Goal: Task Accomplishment & Management: Manage account settings

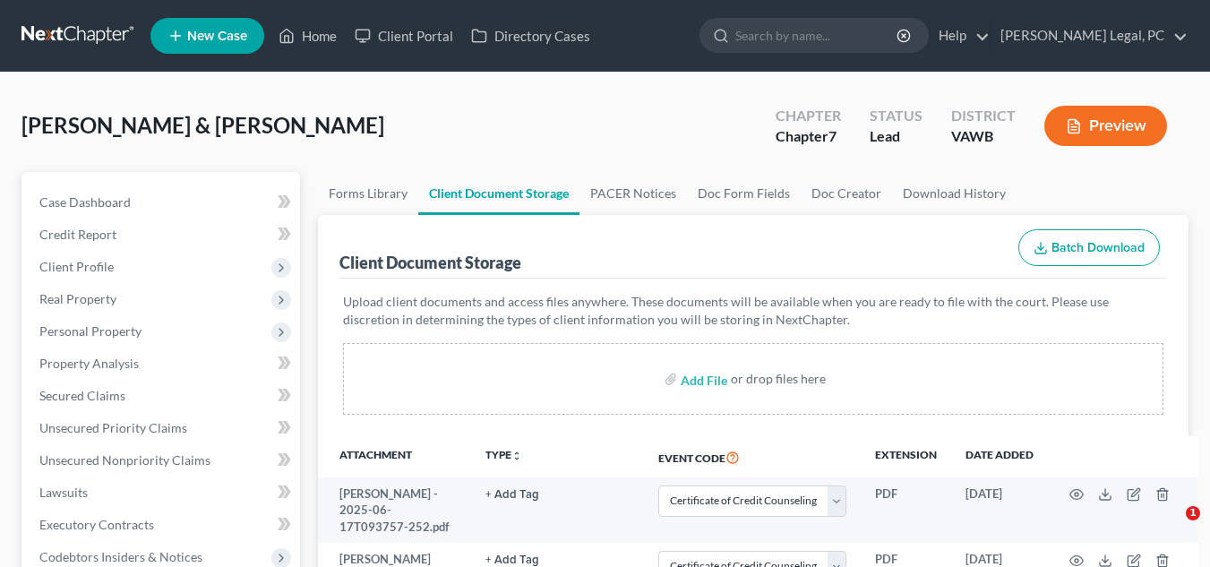
select select "0"
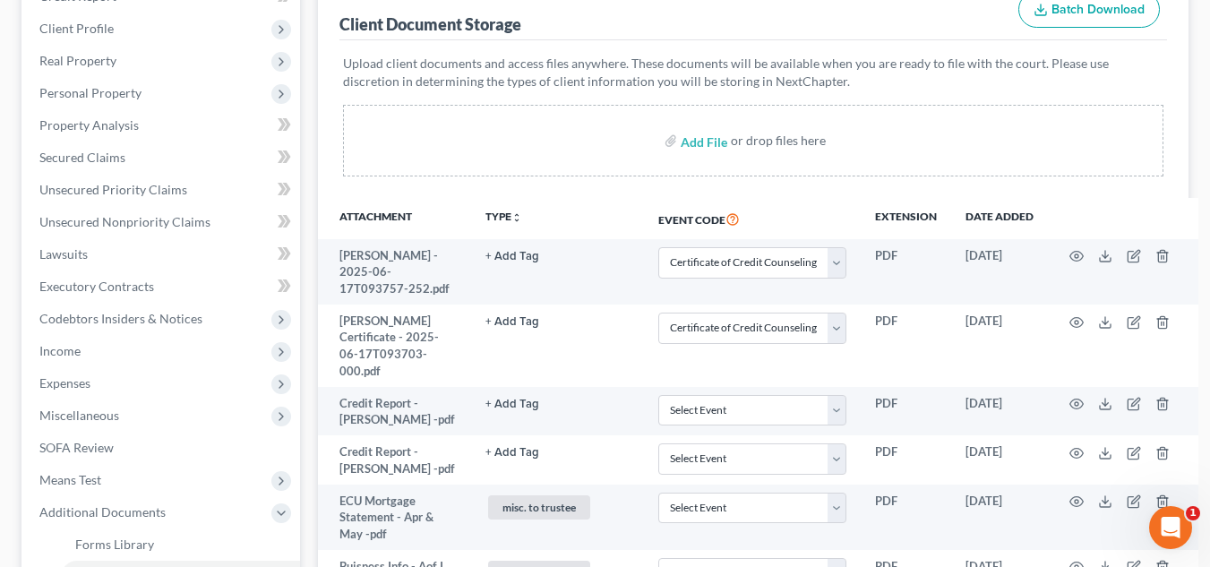
scroll to position [220, 0]
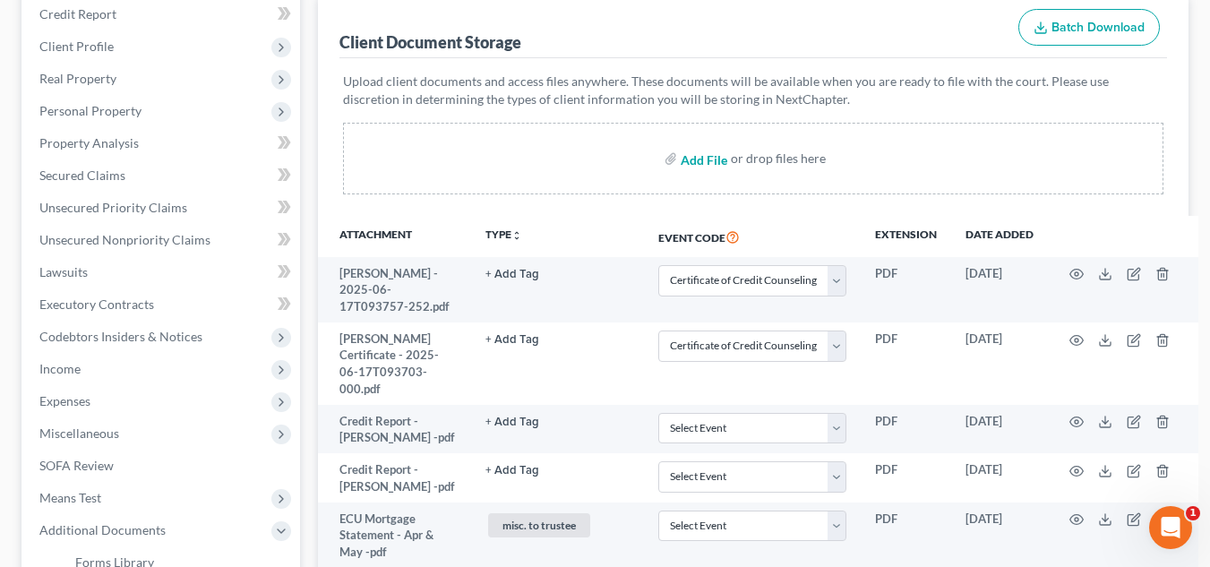
click at [709, 162] on input "file" at bounding box center [702, 158] width 43 height 32
type input "C:\fakepath\Creditors - Pt. 2.pdf"
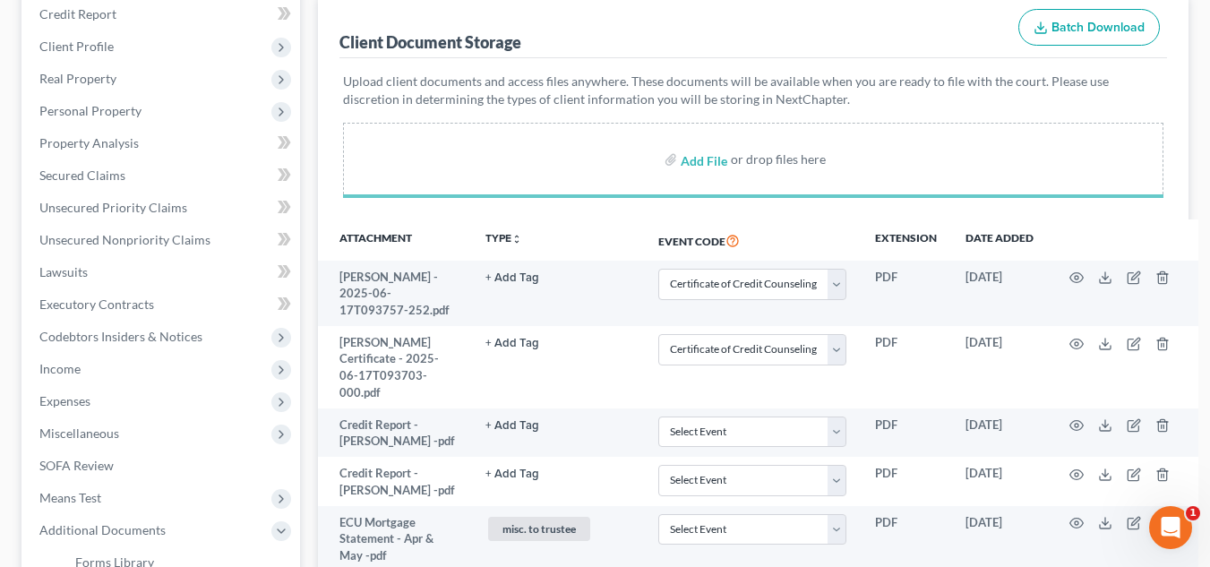
select select "0"
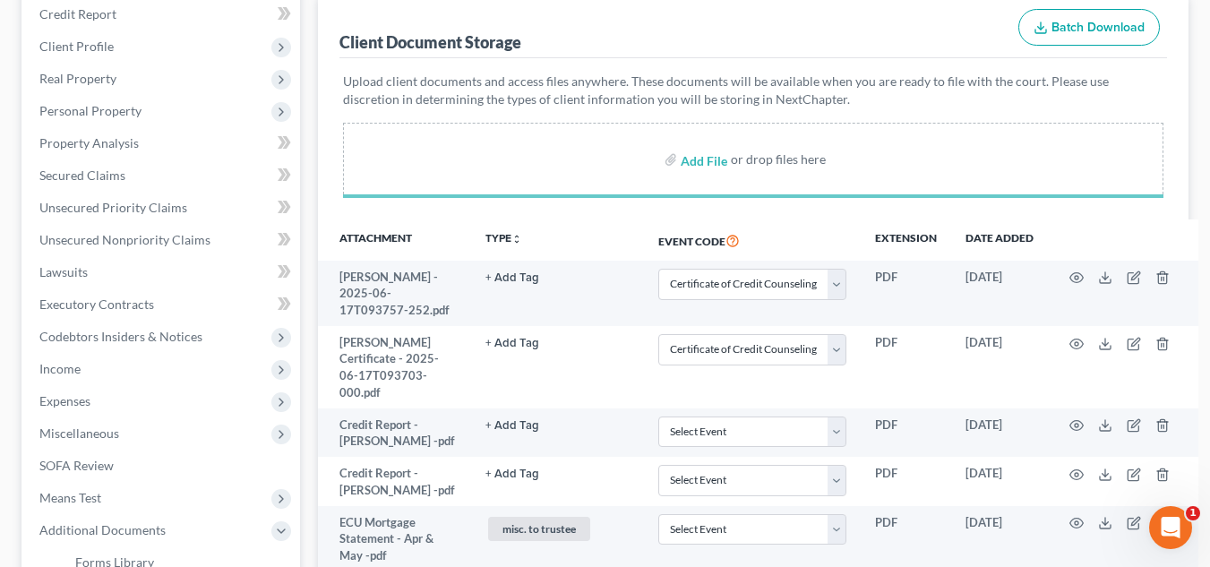
select select "0"
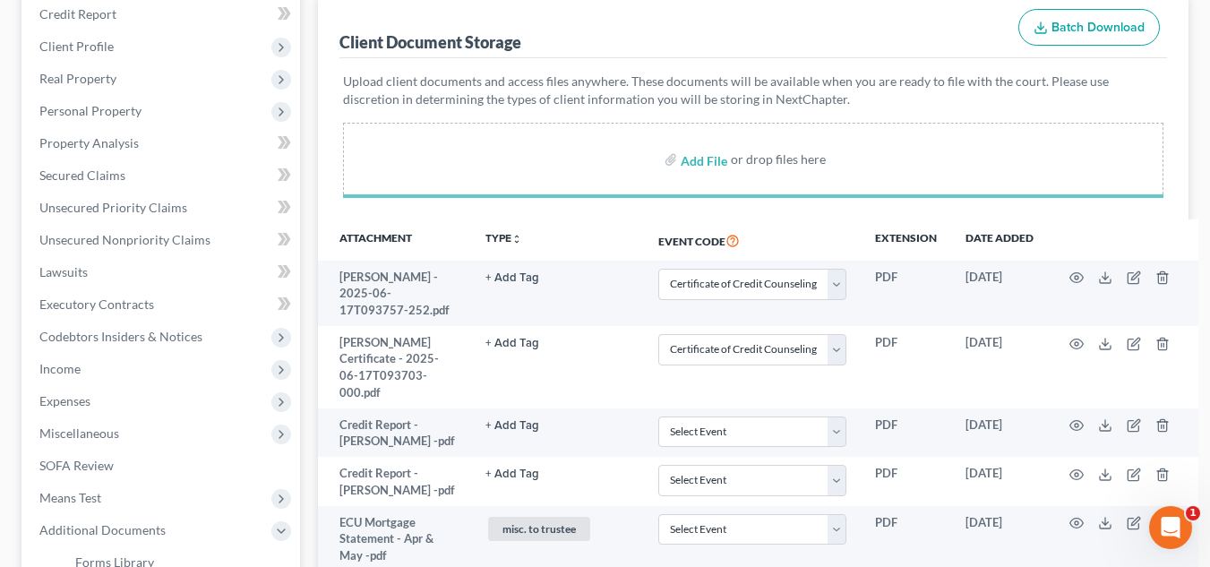
select select "0"
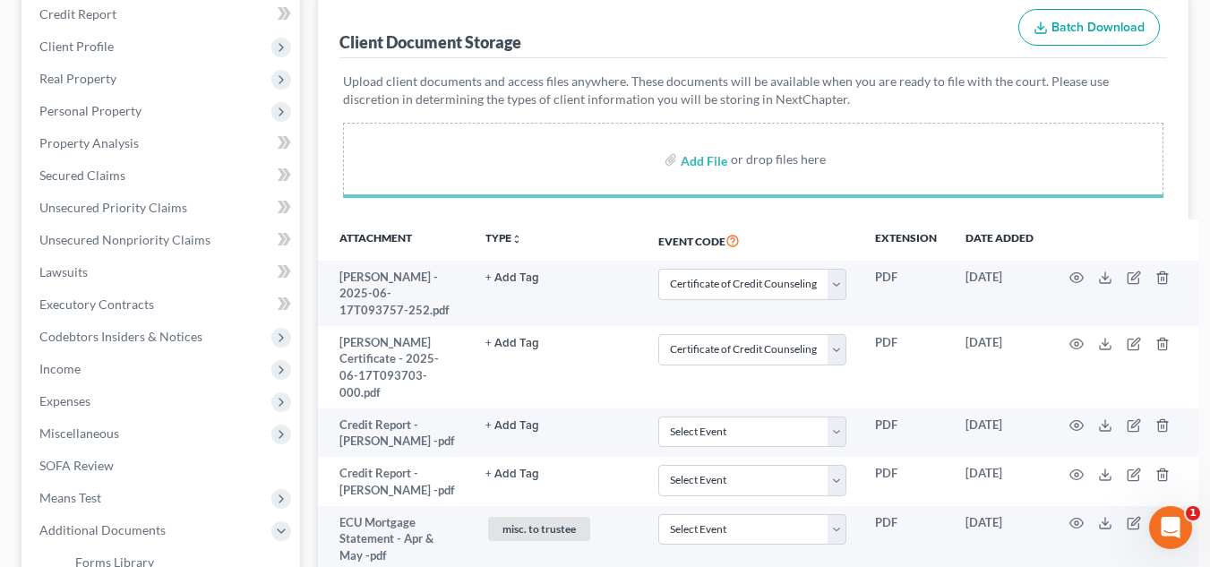
select select "0"
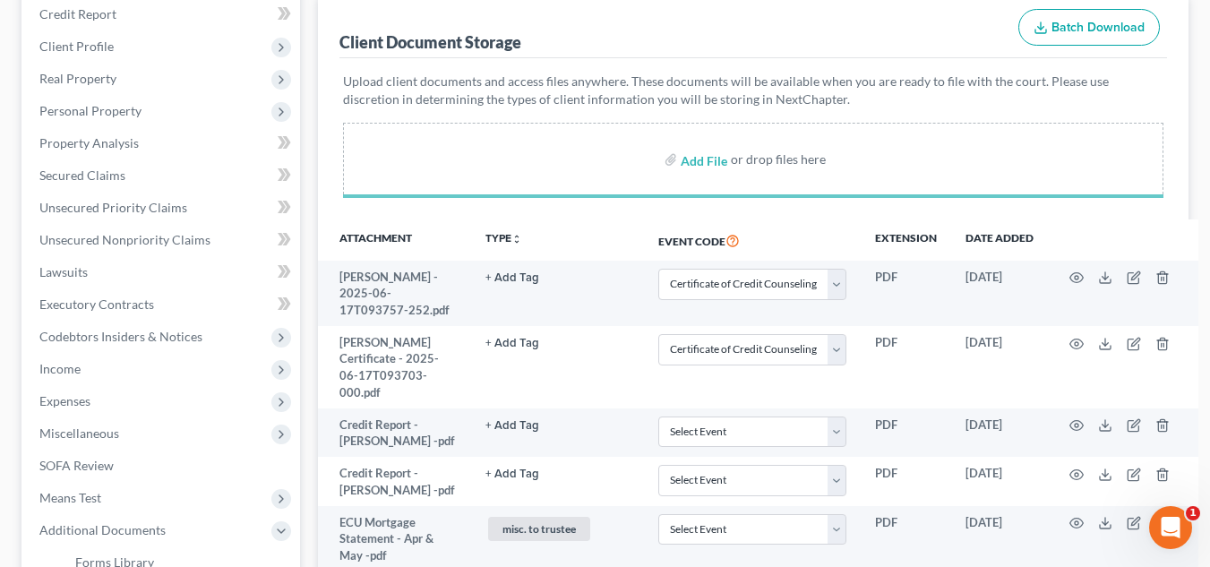
select select "0"
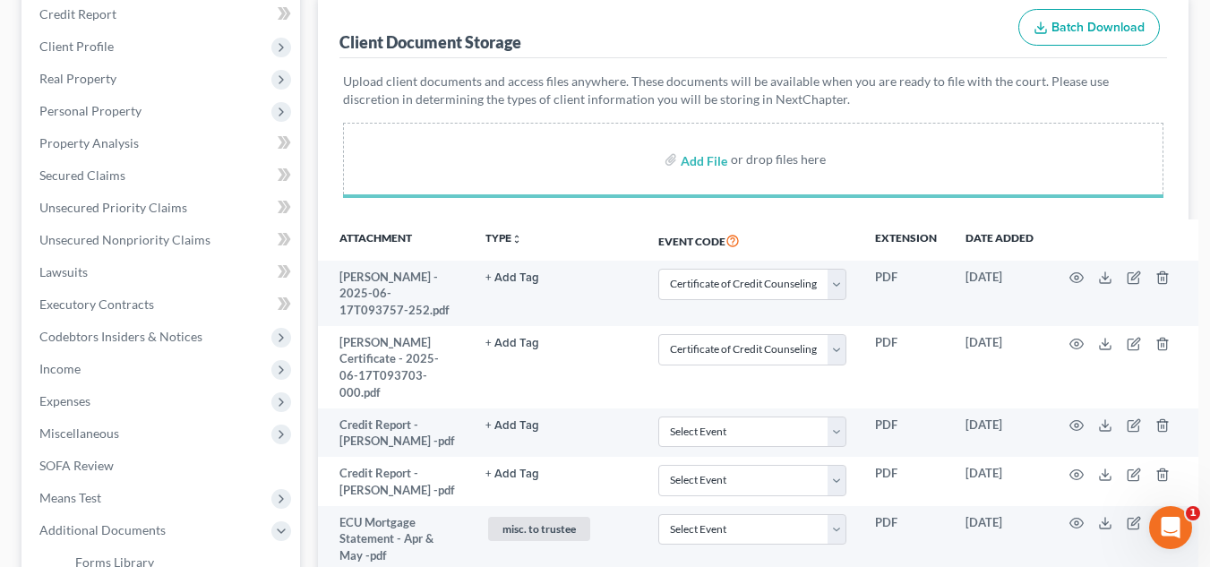
select select "0"
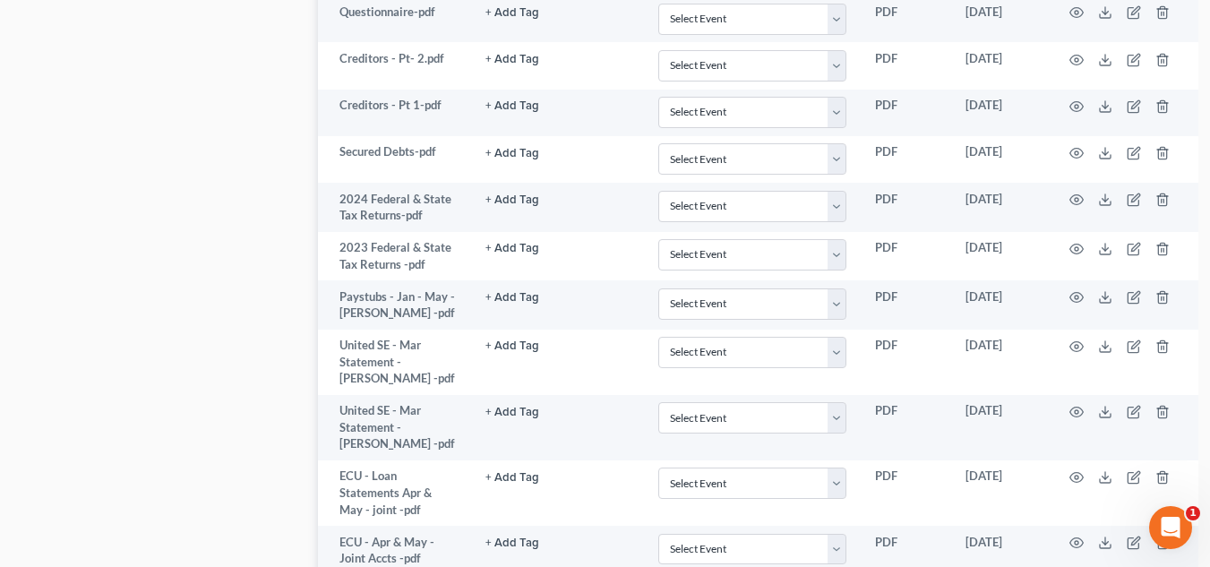
scroll to position [1575, 0]
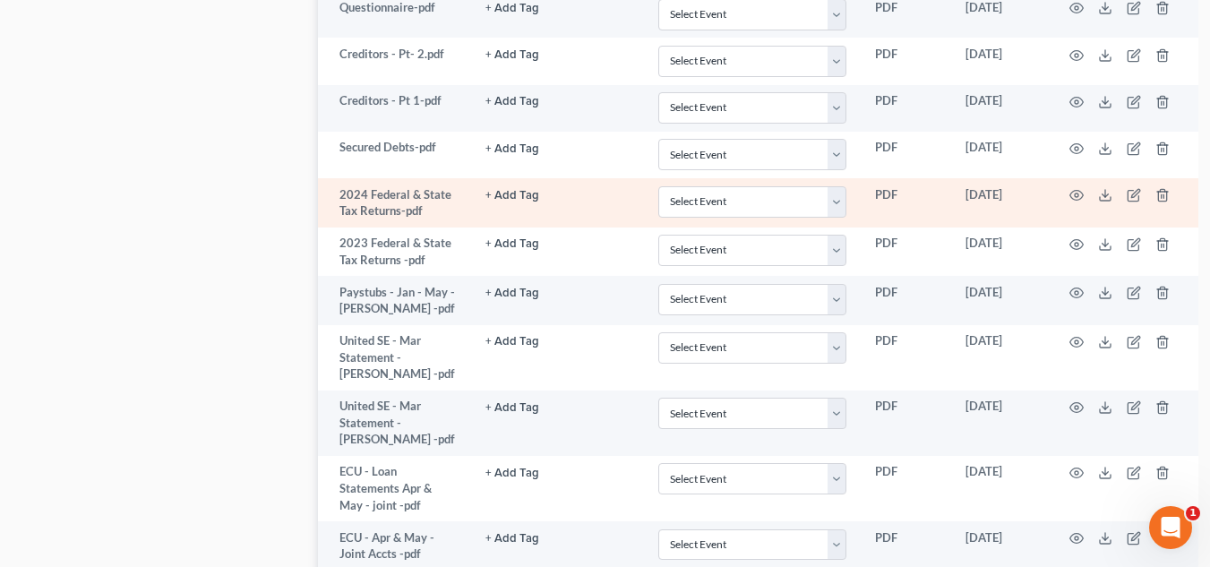
click at [484, 227] on td "+ Add Tag Select an option or create one 2nd Course Bank Stmt Car Title credit …" at bounding box center [557, 202] width 173 height 49
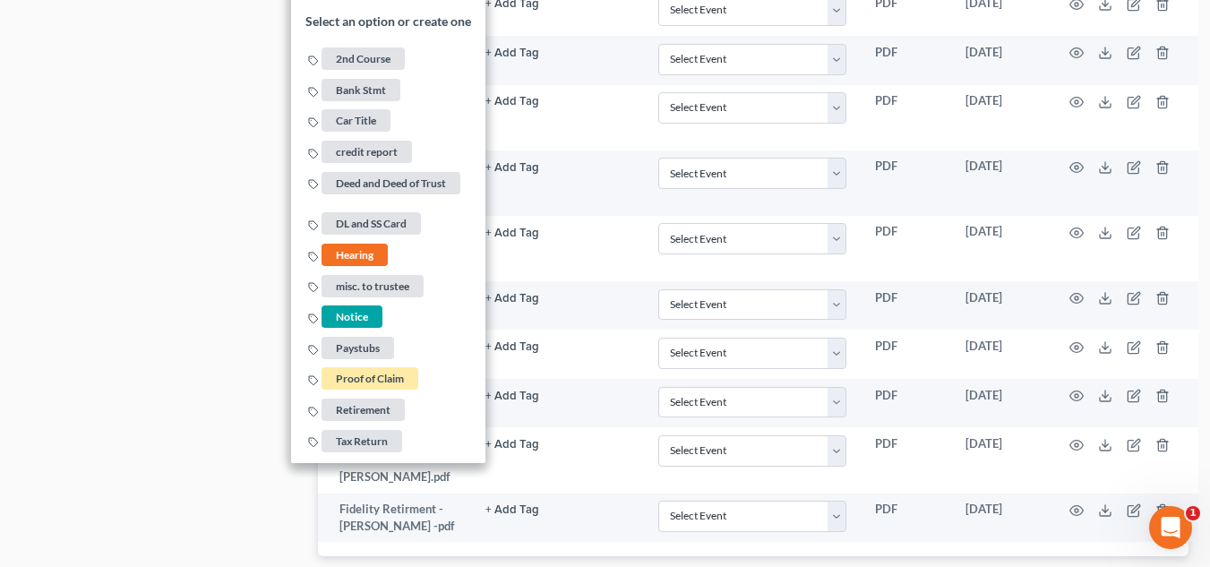
scroll to position [1841, 0]
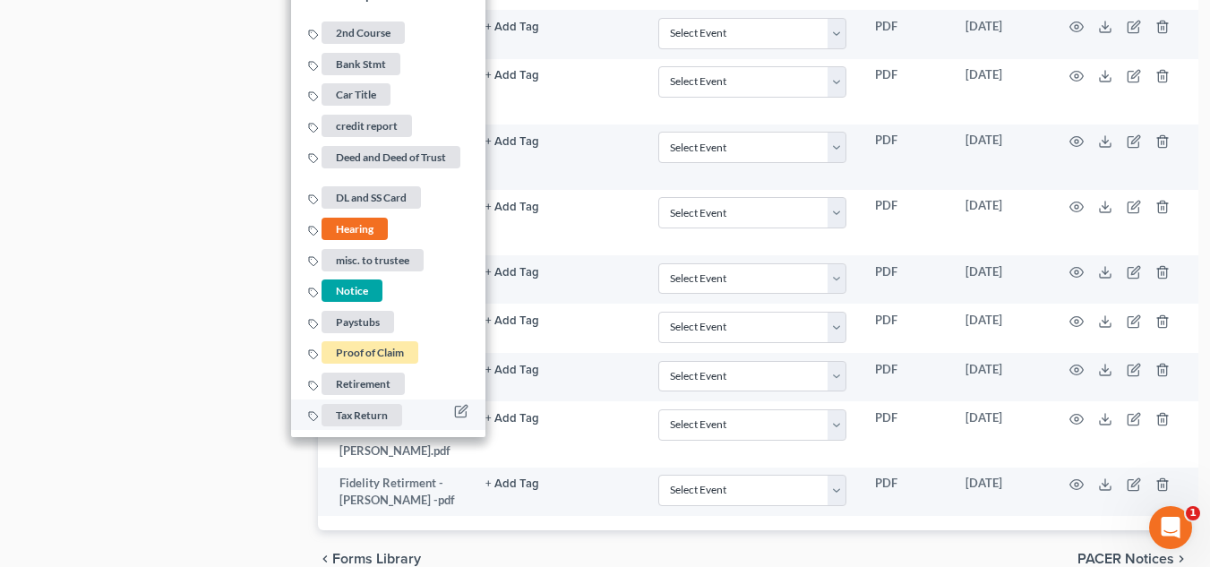
click at [334, 425] on span "Tax Return" at bounding box center [361, 414] width 81 height 22
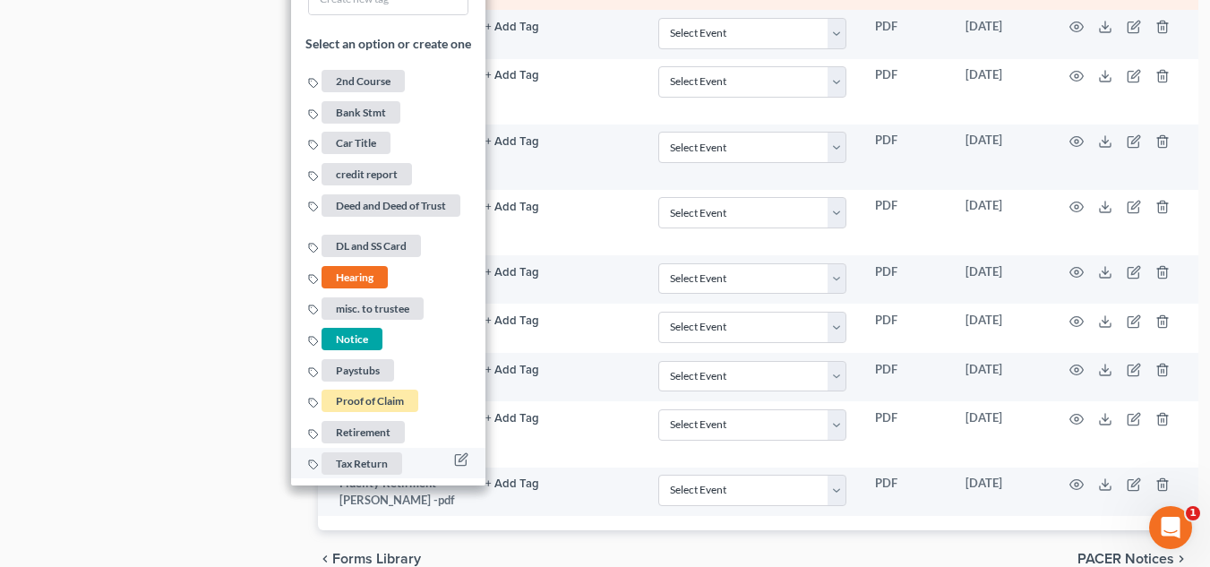
click at [351, 475] on span "Tax Return" at bounding box center [361, 463] width 81 height 22
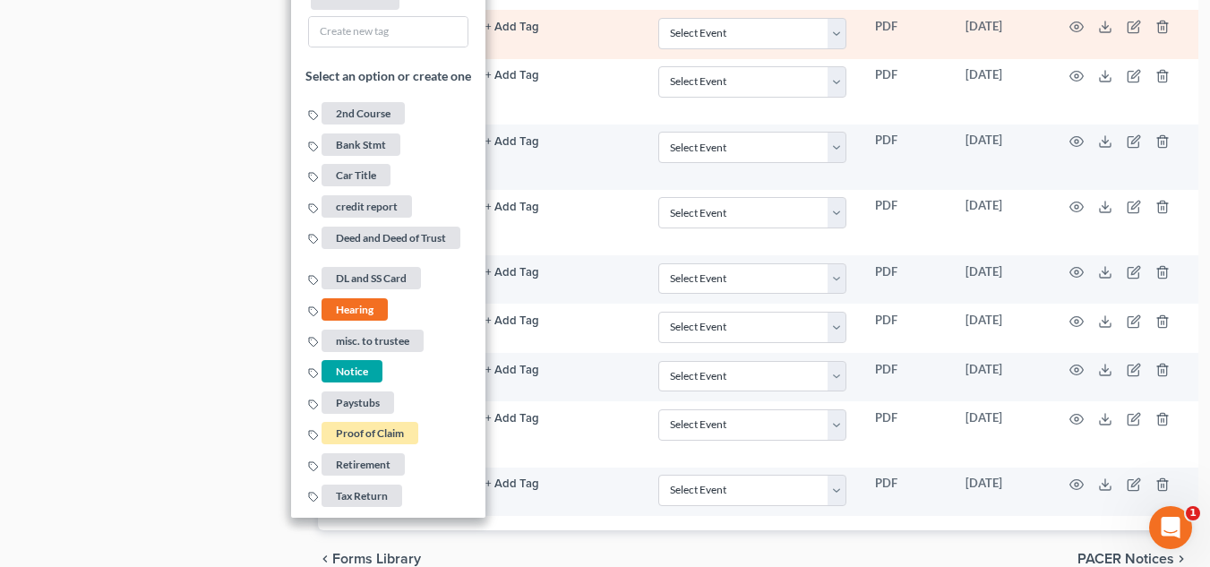
click at [553, 59] on td "+ Add Tag Select an option or create one 2nd Course Bank Stmt Car Title credit …" at bounding box center [557, 34] width 173 height 49
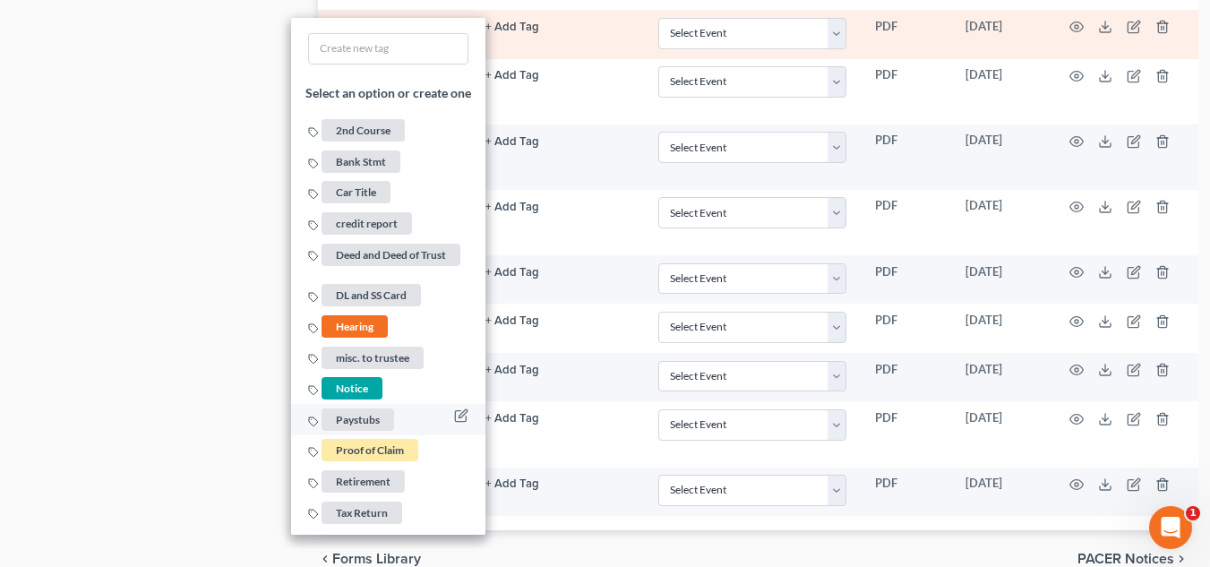
click at [346, 431] on span "Paystubs" at bounding box center [357, 419] width 73 height 22
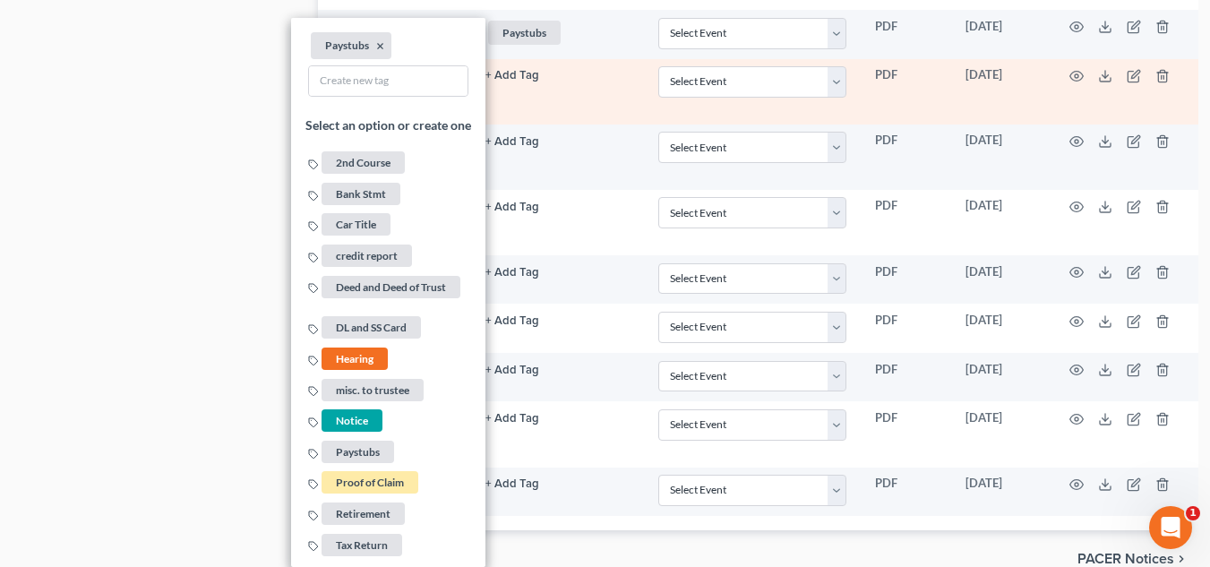
click at [587, 124] on td "+ Add Tag Select an option or create one 2nd Course Bank Stmt Car Title credit …" at bounding box center [557, 91] width 173 height 65
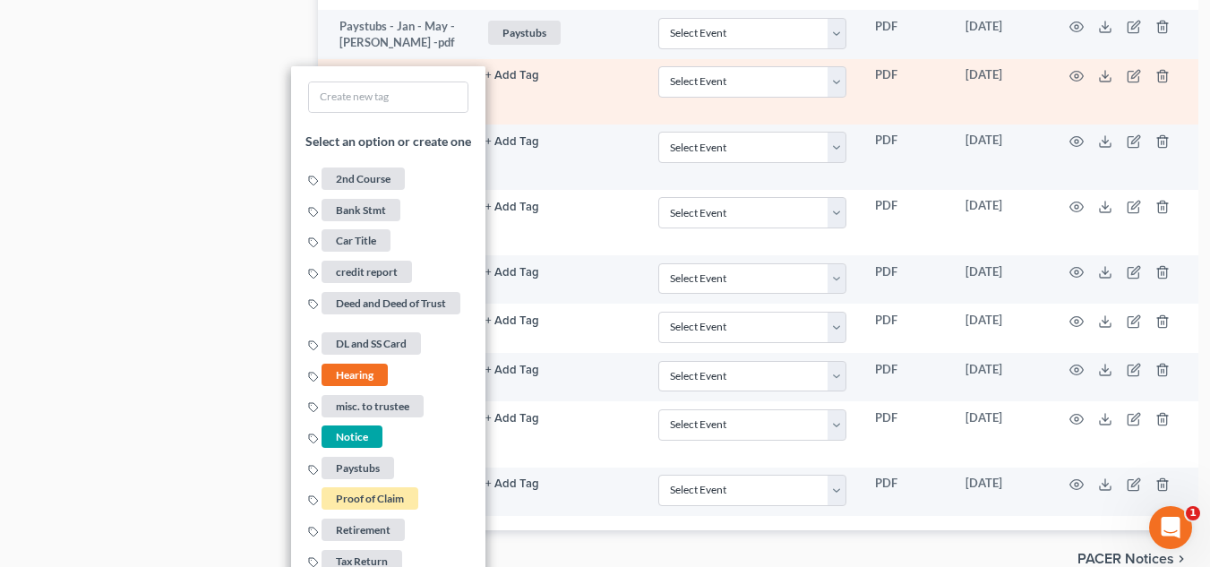
click at [493, 81] on button "+ Add Tag" at bounding box center [512, 76] width 54 height 12
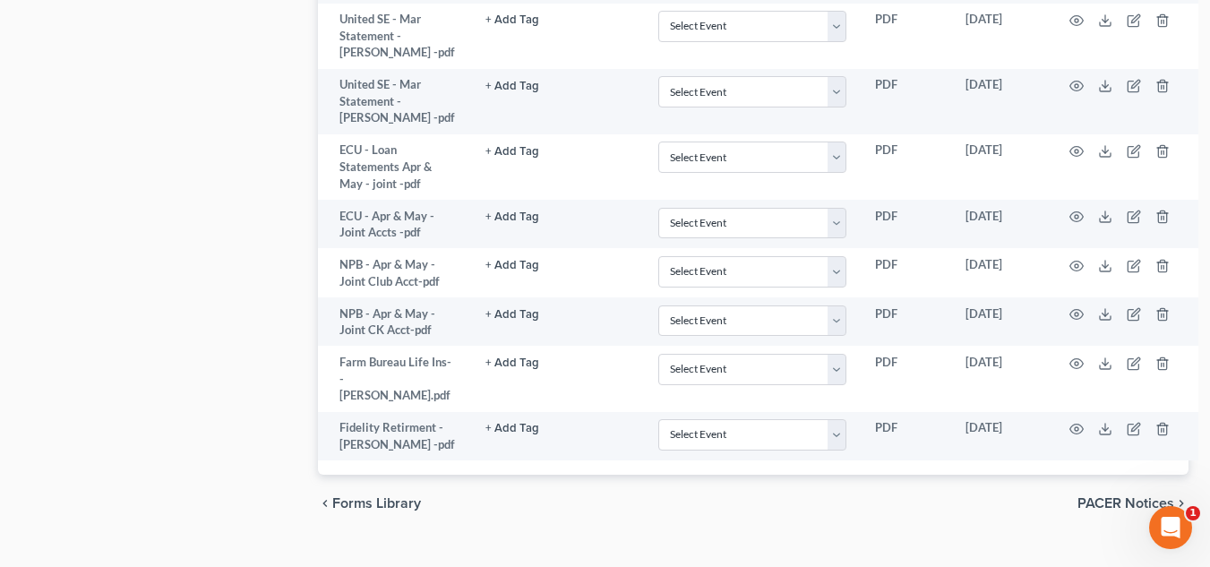
scroll to position [1910, 0]
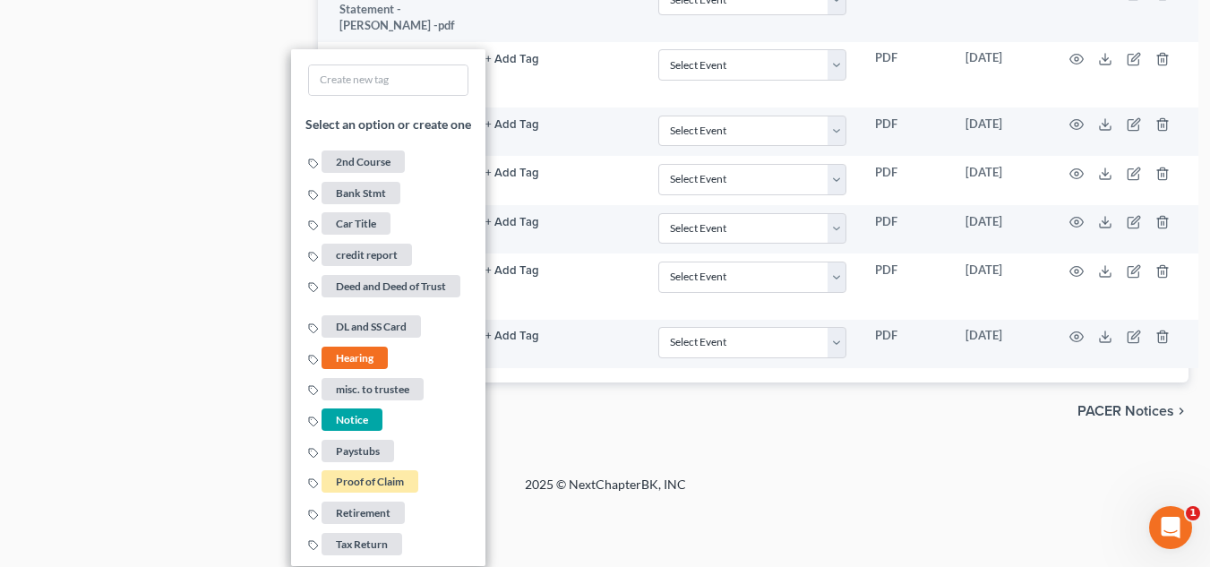
scroll to position [2051, 0]
click at [819, 435] on div "chevron_left Forms Library PACER Notices chevron_right" at bounding box center [753, 410] width 870 height 57
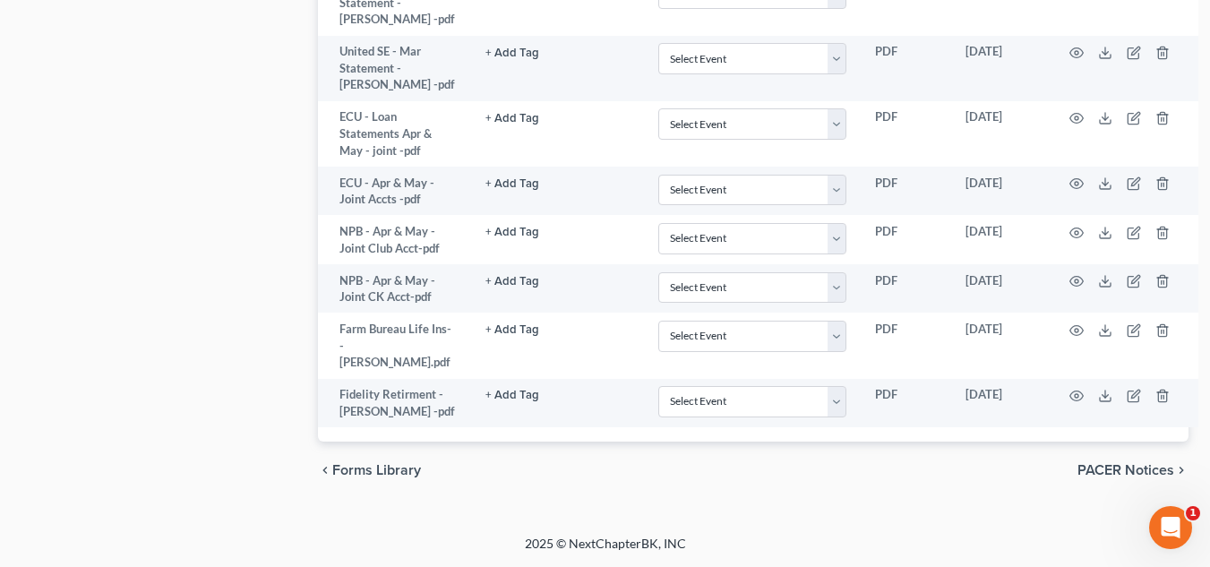
scroll to position [1994, 0]
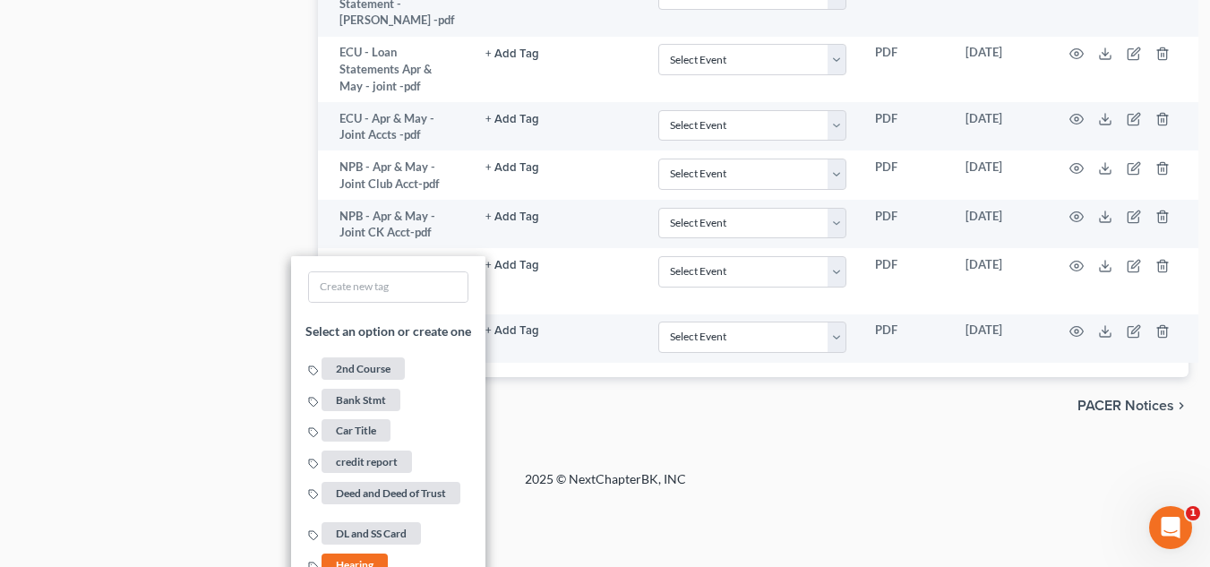
scroll to position [2195, 0]
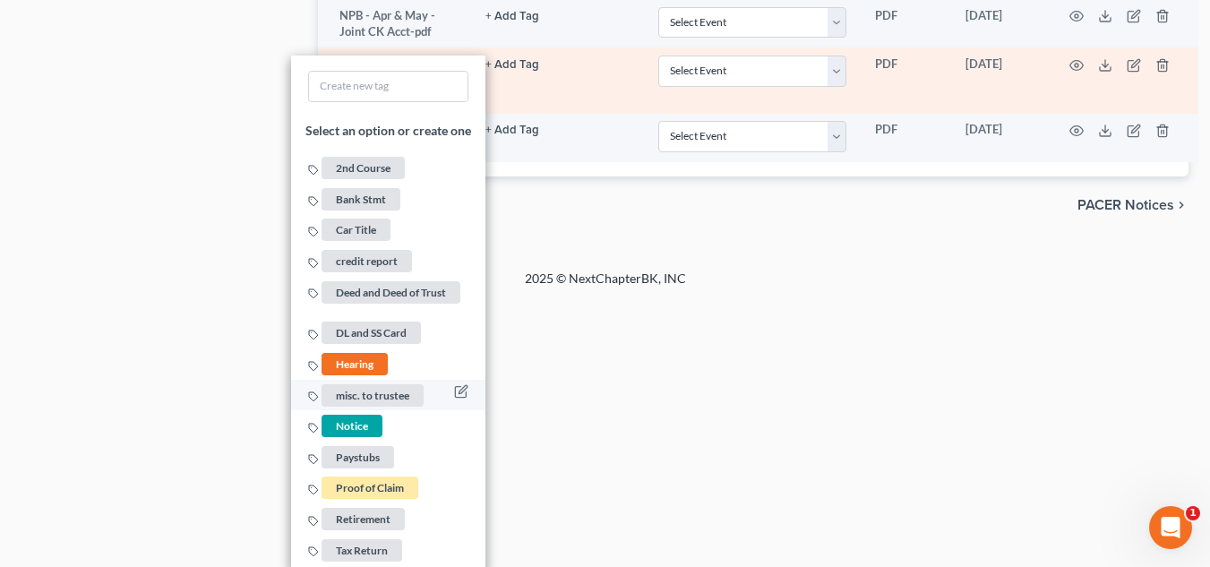
click at [371, 407] on span "misc. to trustee" at bounding box center [372, 395] width 102 height 22
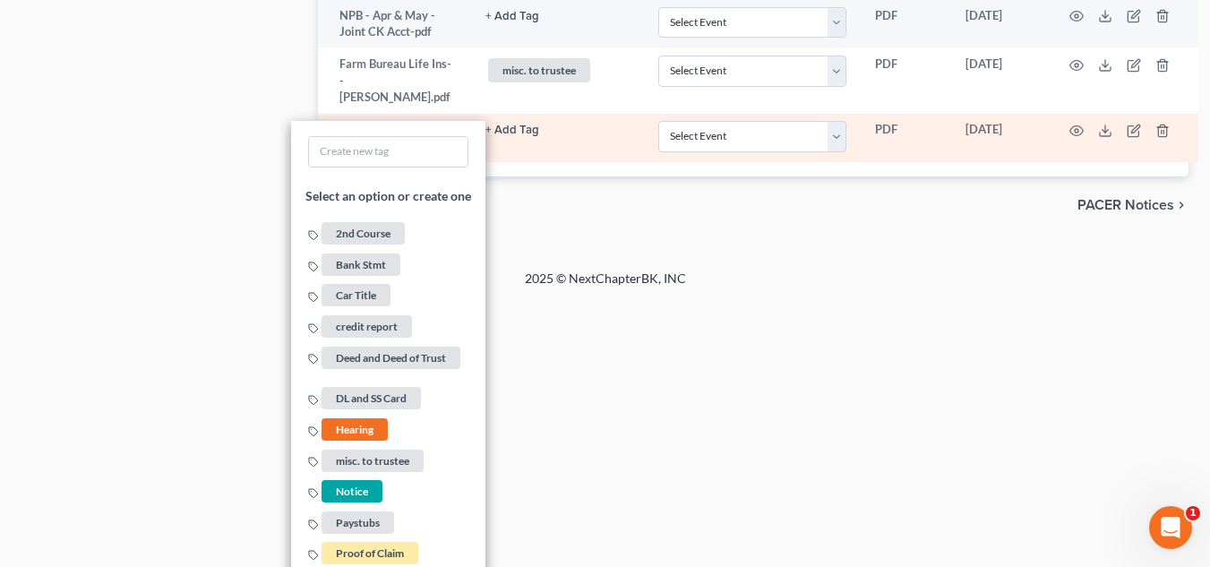
click at [509, 138] on link "+ Add Tag" at bounding box center [557, 129] width 144 height 17
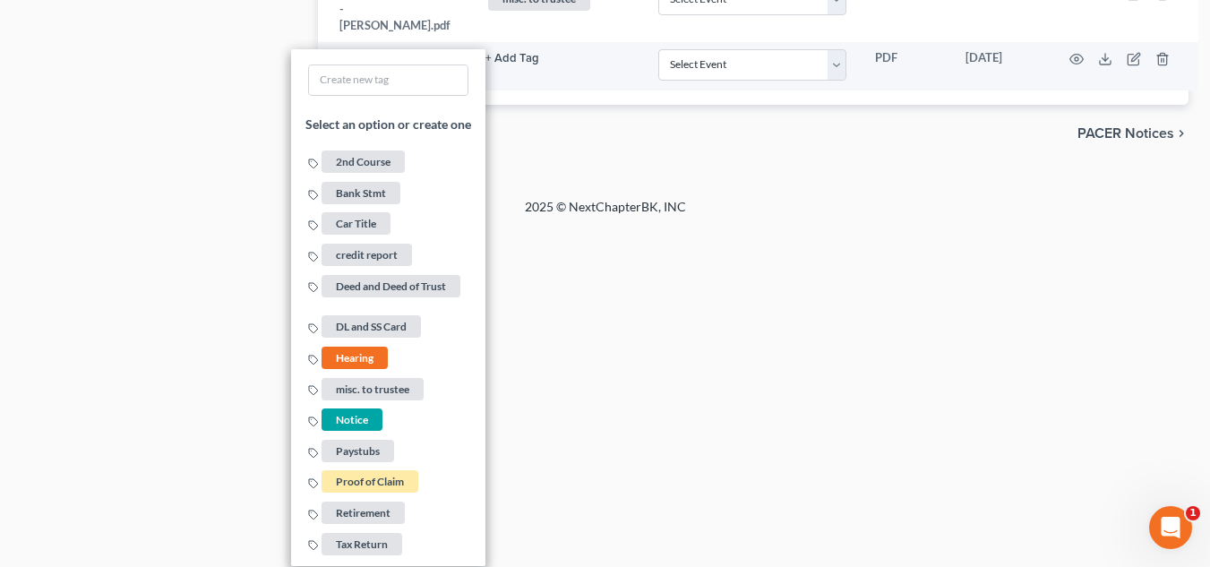
scroll to position [2331, 0]
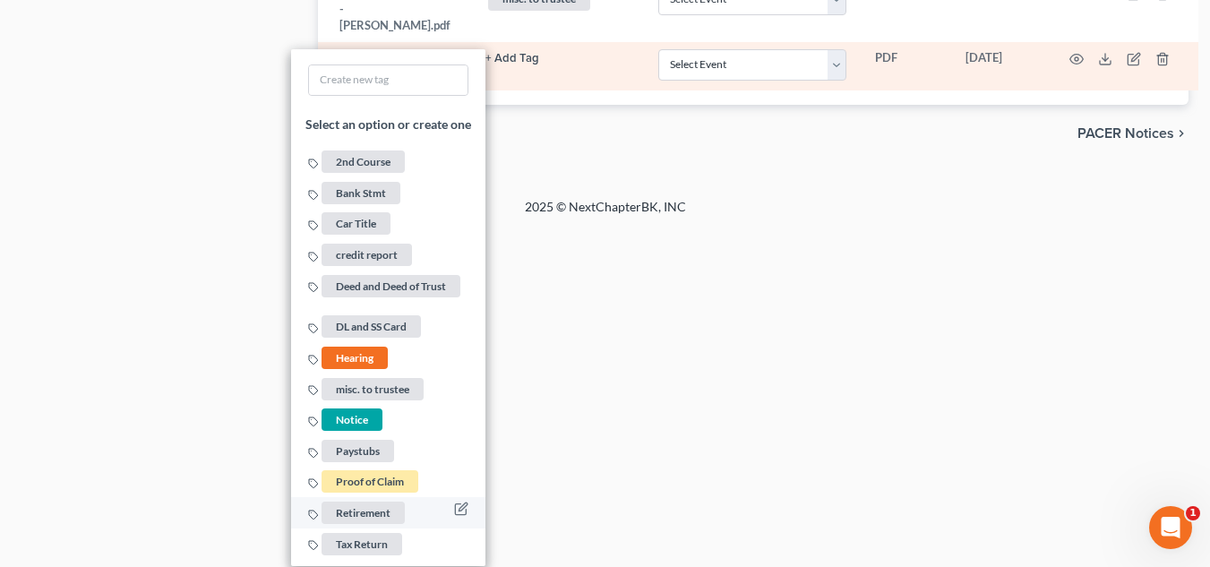
click at [337, 508] on span "Retirement" at bounding box center [362, 512] width 83 height 22
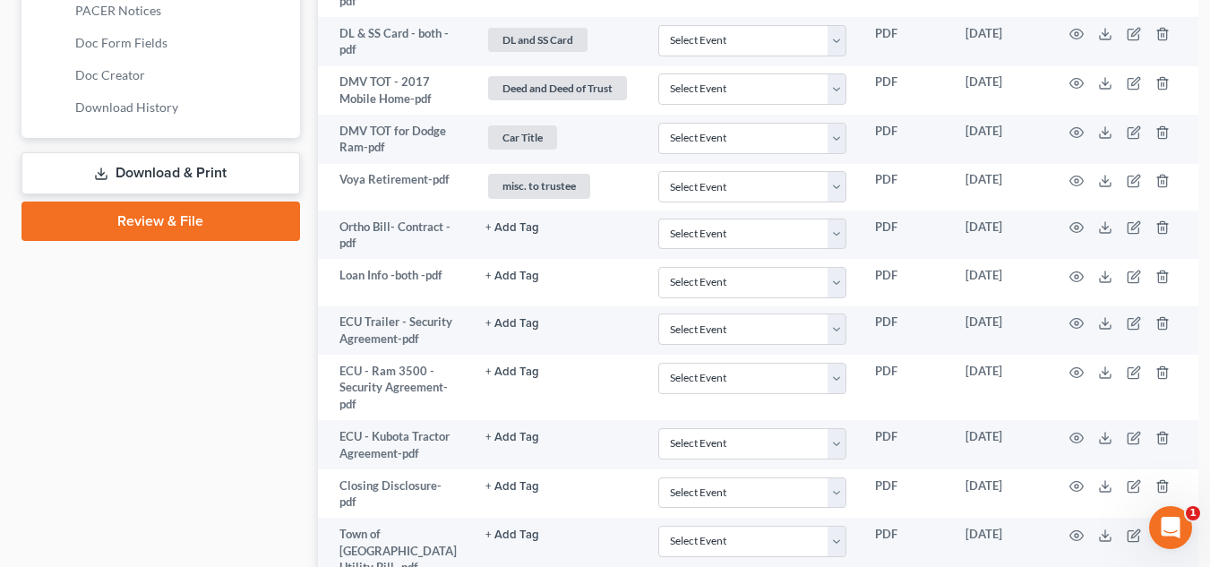
scroll to position [832, 0]
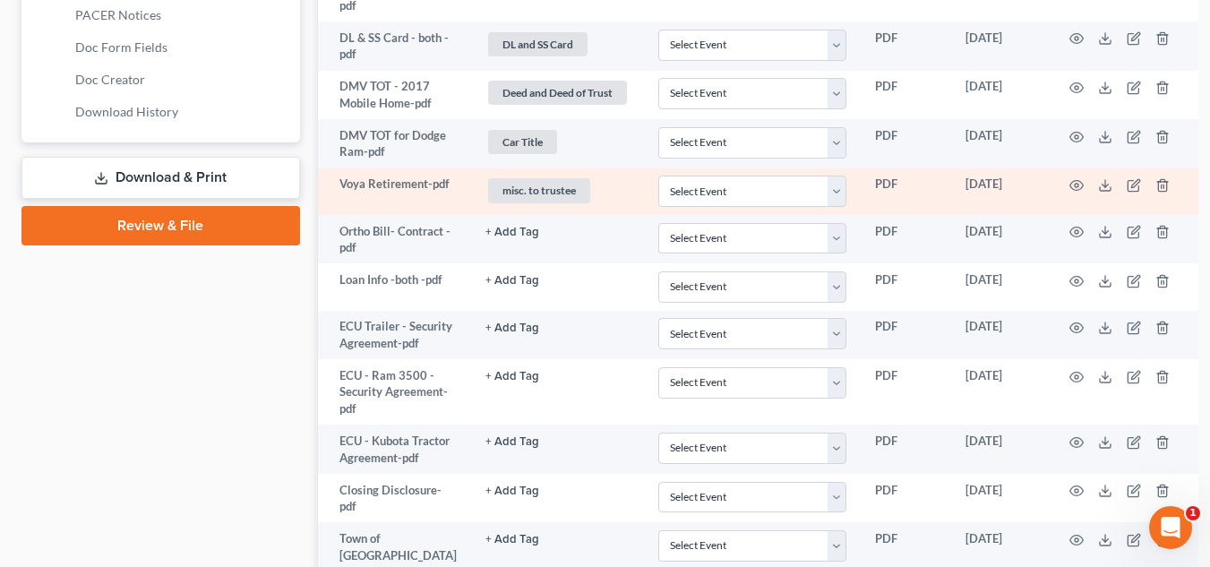
click at [1125, 211] on td at bounding box center [1123, 191] width 150 height 47
click at [1127, 193] on icon "button" at bounding box center [1134, 185] width 14 height 14
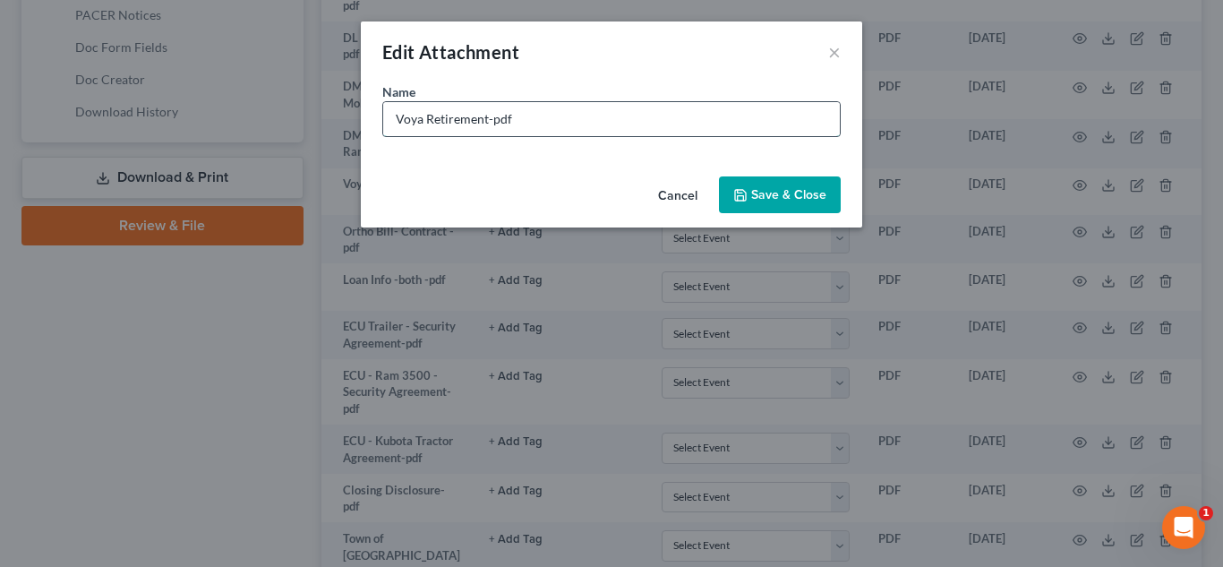
click at [484, 122] on input "Voya Retirement-pdf" at bounding box center [611, 119] width 457 height 34
type input "Voya Retirement- Keshia-pdf"
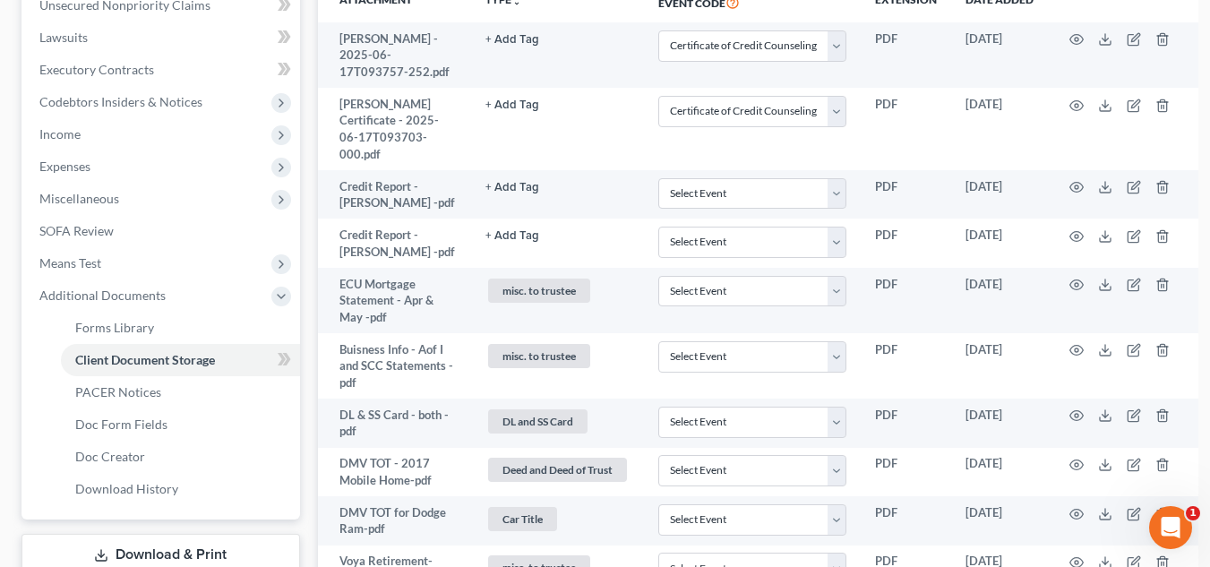
scroll to position [0, 0]
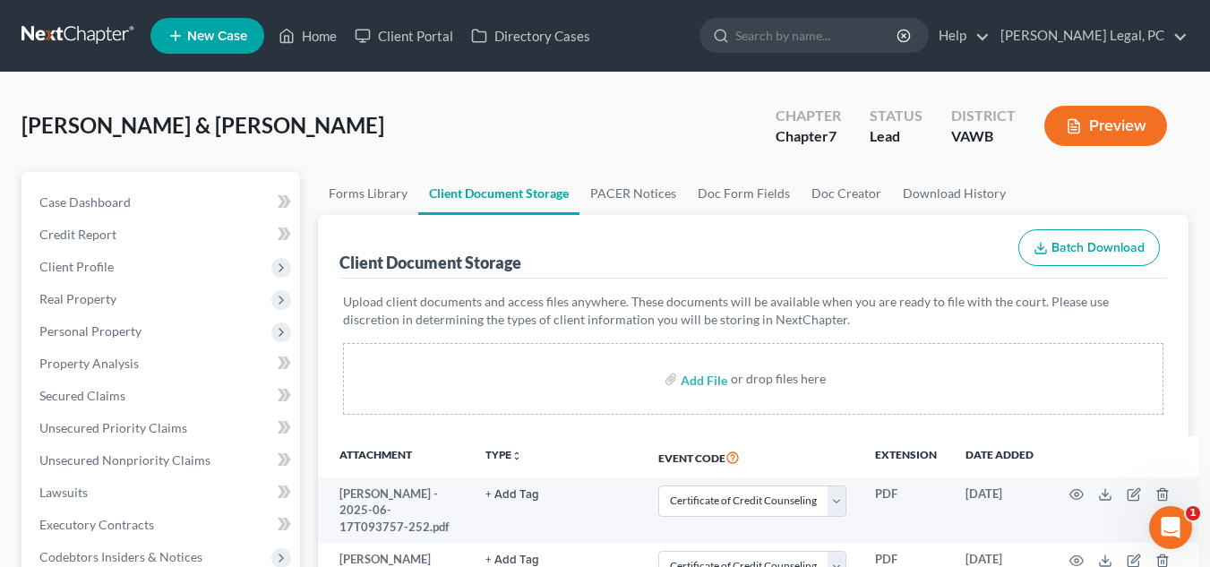
click at [679, 52] on ul "New Case Home Client Portal Directory Cases - No Result - See all results Or Pr…" at bounding box center [669, 36] width 1038 height 47
click at [77, 42] on link at bounding box center [78, 36] width 115 height 32
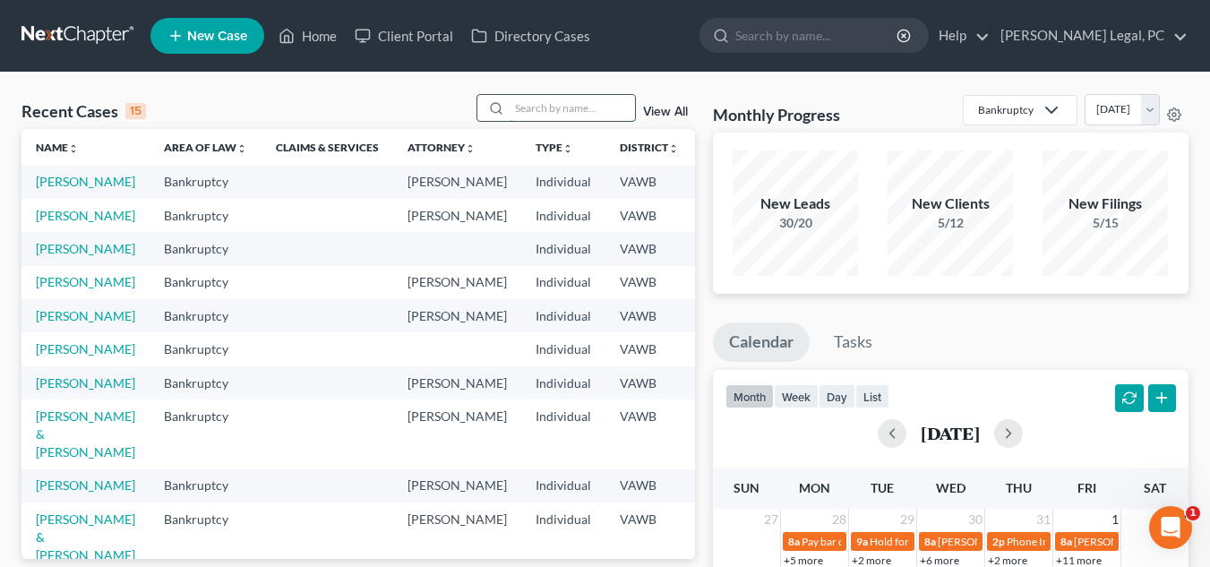
click at [556, 108] on input "search" at bounding box center [572, 108] width 125 height 26
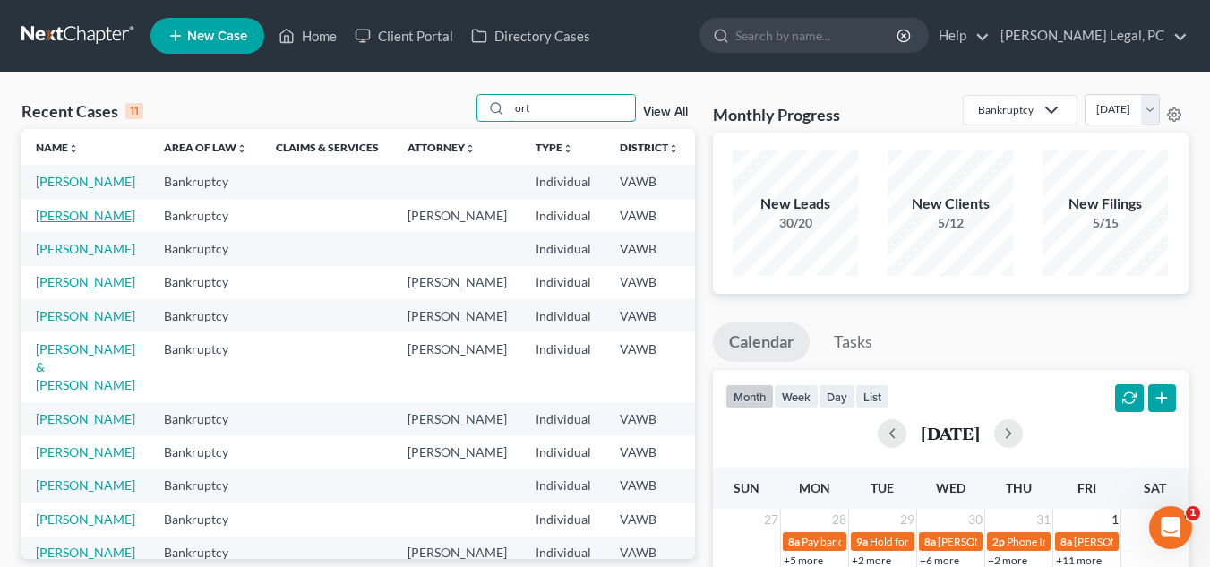
type input "ort"
click at [86, 219] on link "[PERSON_NAME]" at bounding box center [85, 215] width 99 height 15
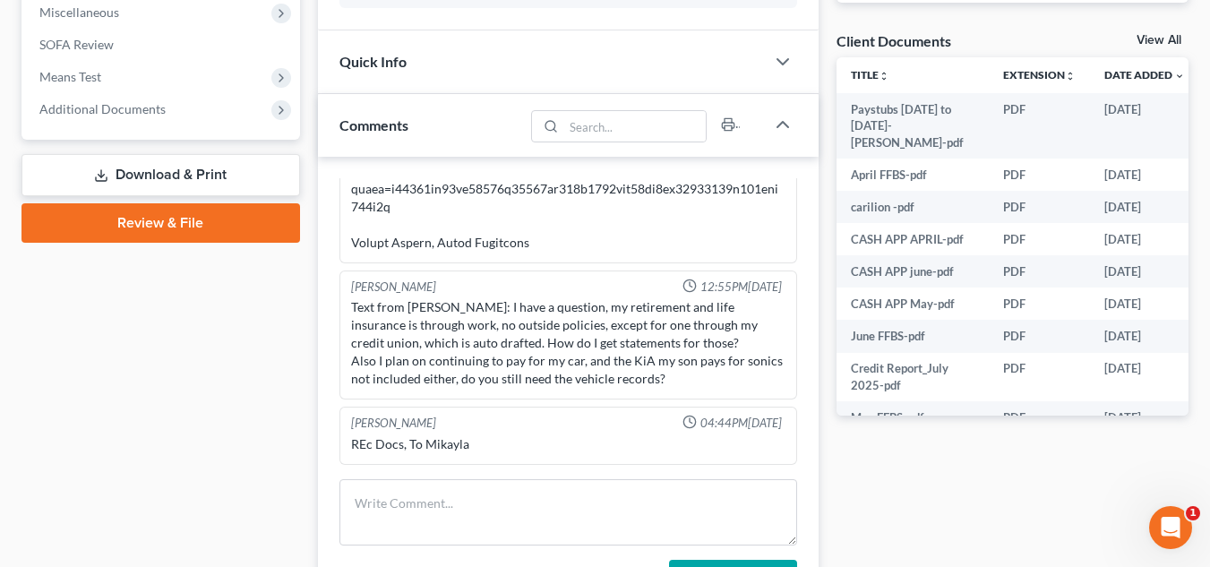
scroll to position [478, 0]
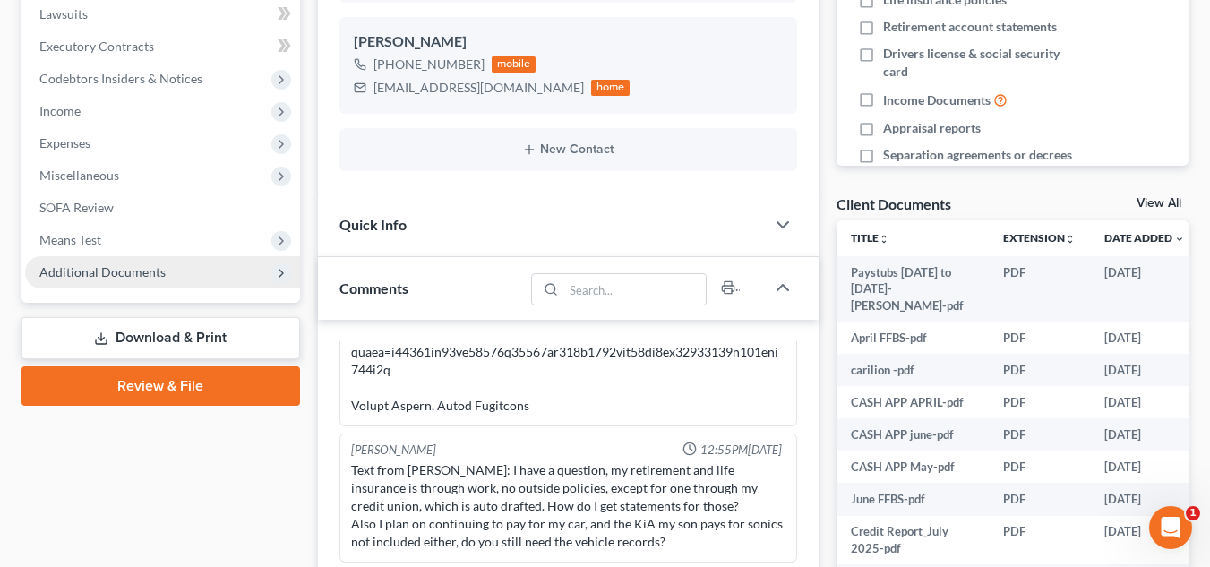
click at [181, 279] on span "Additional Documents" at bounding box center [162, 272] width 275 height 32
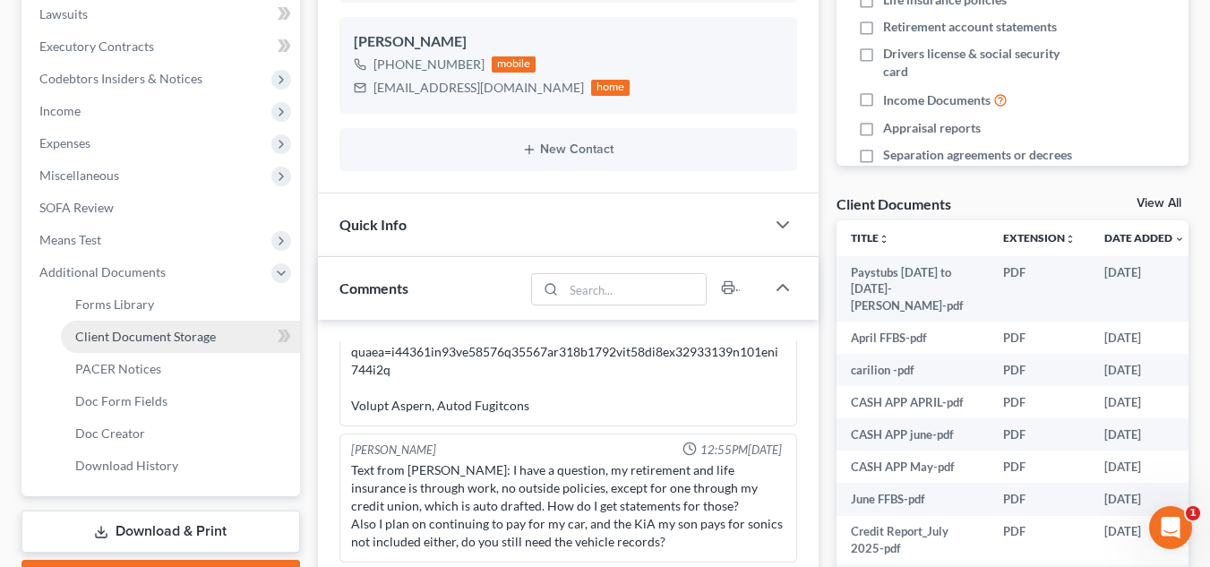
click at [141, 330] on span "Client Document Storage" at bounding box center [145, 336] width 141 height 15
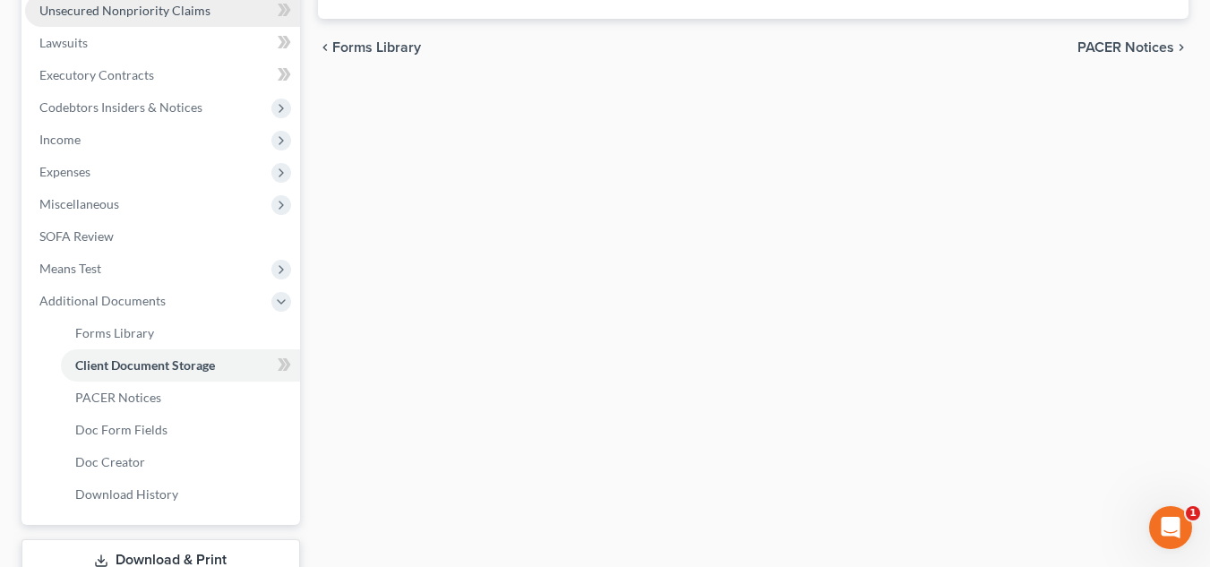
select select "0"
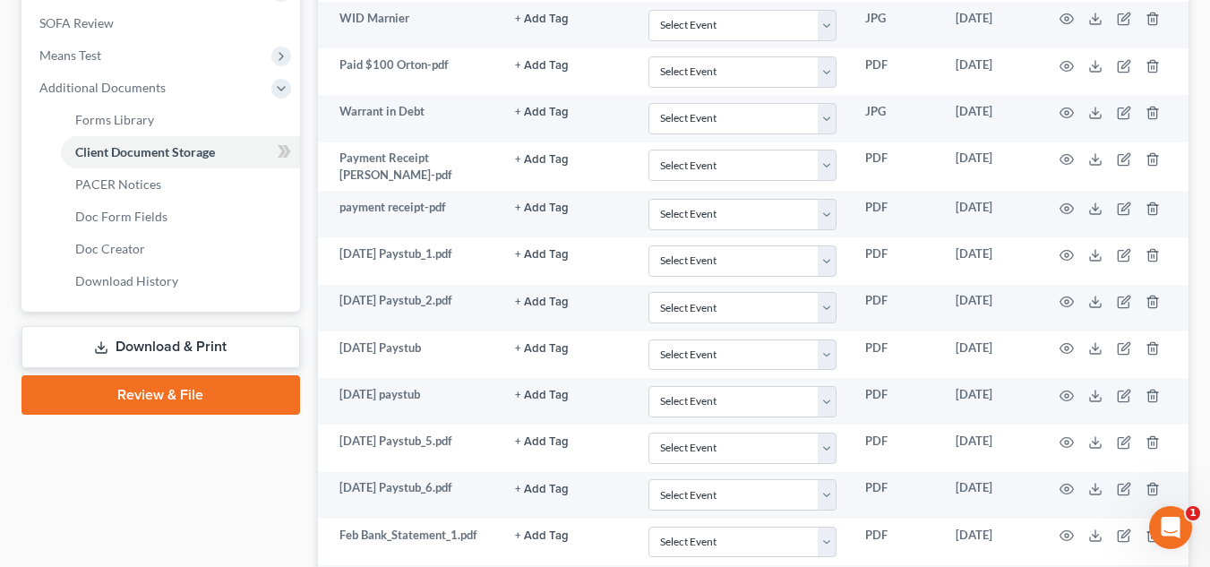
scroll to position [85, 0]
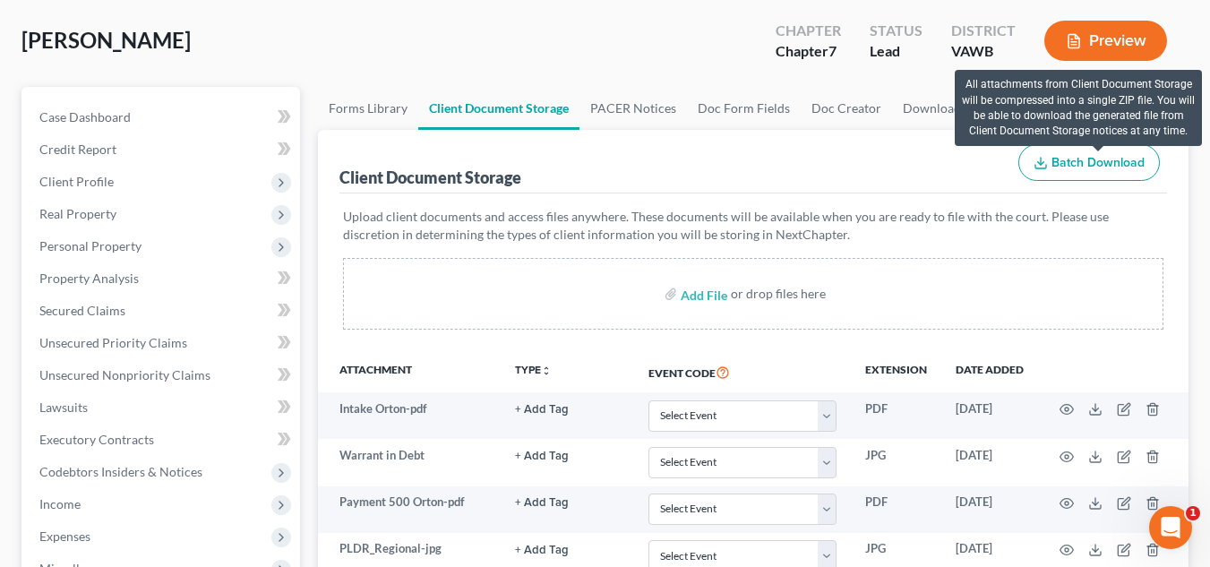
click at [1058, 158] on span "Batch Download" at bounding box center [1097, 162] width 93 height 15
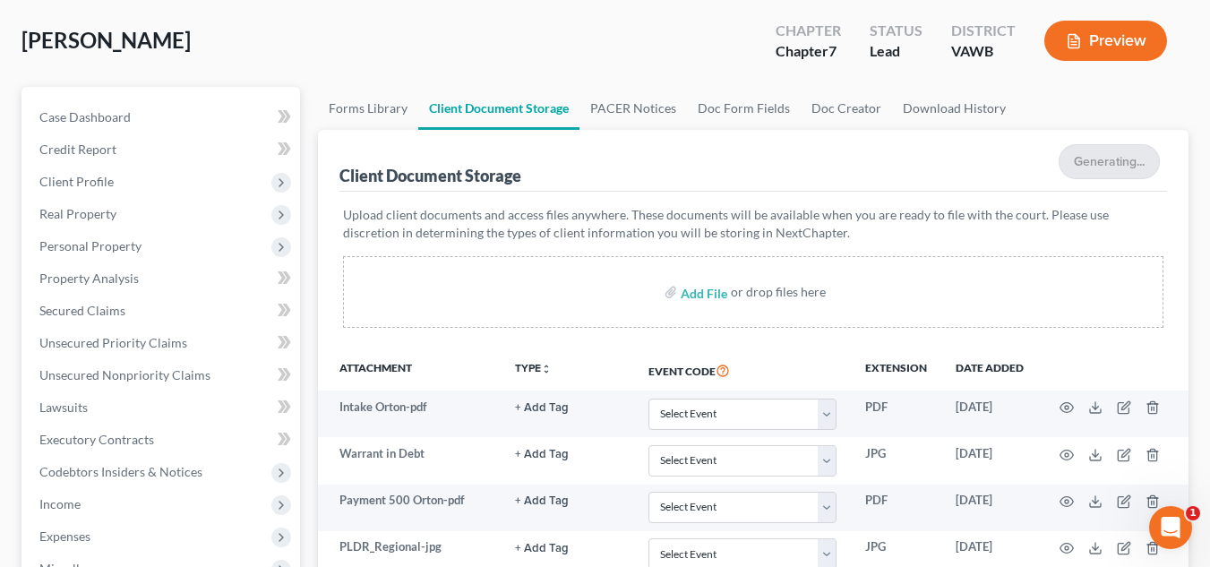
select select "0"
click at [732, 276] on div "Add File or drop files here" at bounding box center [753, 294] width 820 height 72
click at [719, 289] on input "file" at bounding box center [702, 294] width 43 height 32
type input "C:\fakepath\Copies of Checks .pdf"
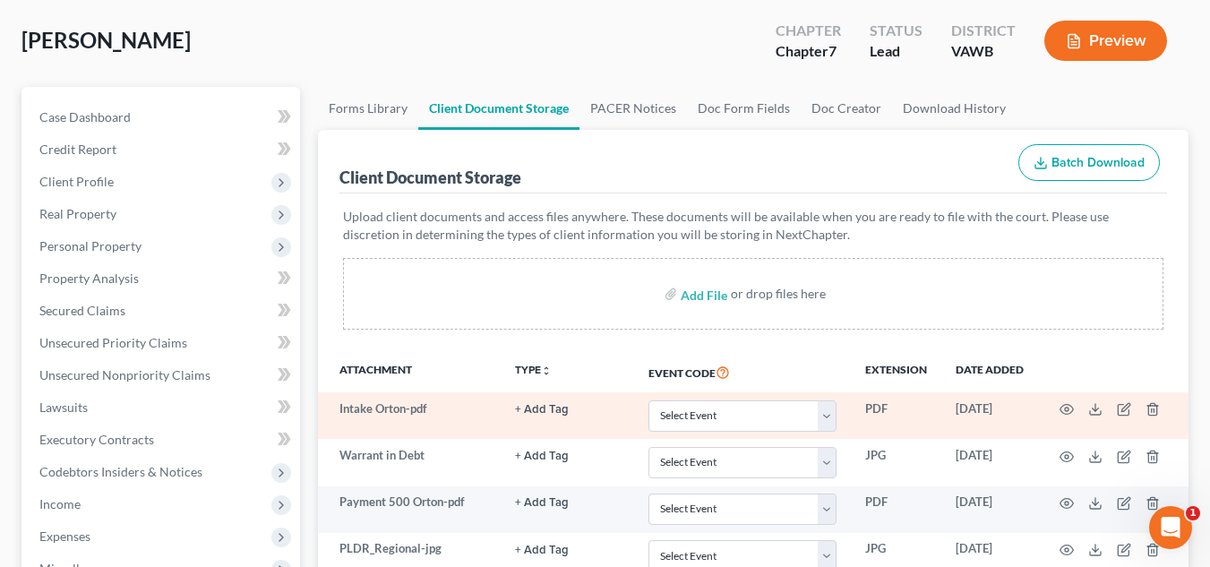
select select "0"
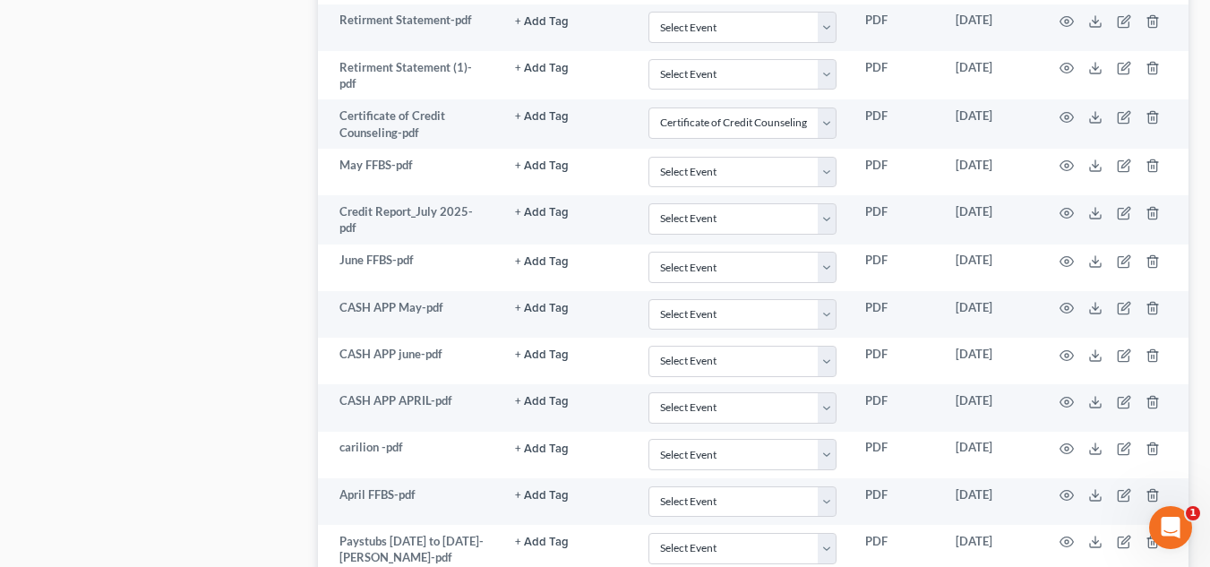
scroll to position [2064, 0]
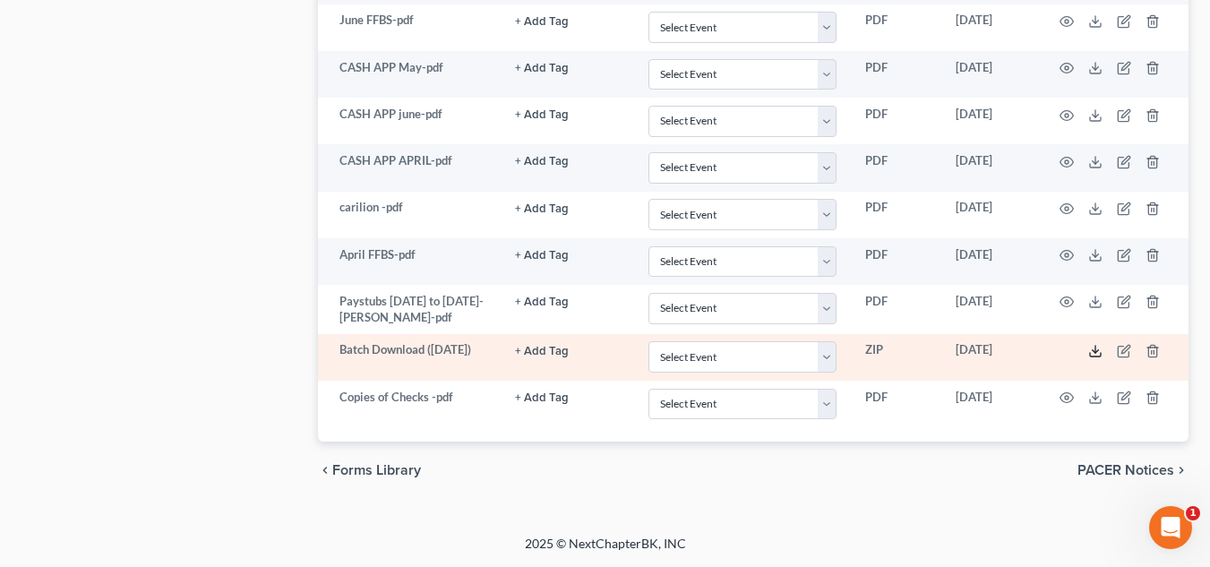
click at [1097, 347] on icon at bounding box center [1095, 351] width 14 height 14
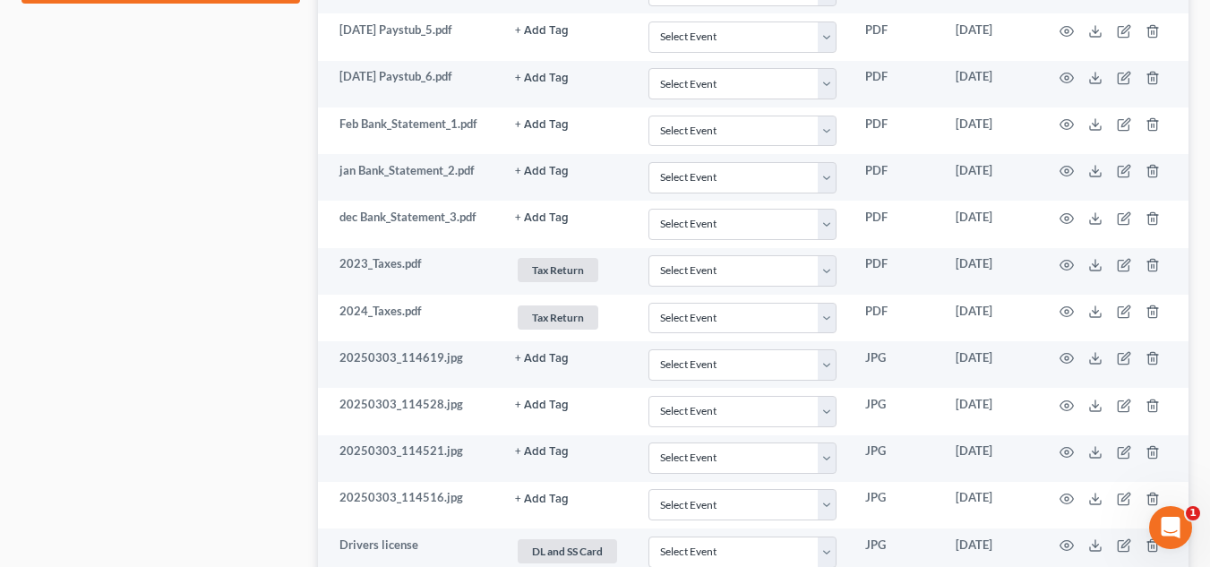
scroll to position [84, 0]
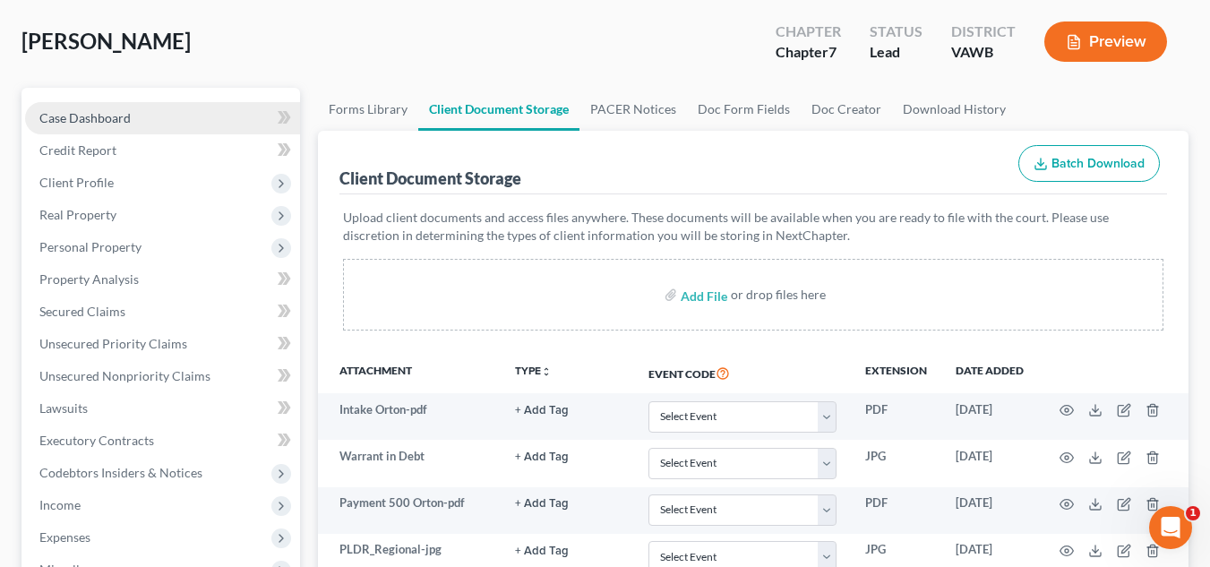
click at [146, 112] on link "Case Dashboard" at bounding box center [162, 118] width 275 height 32
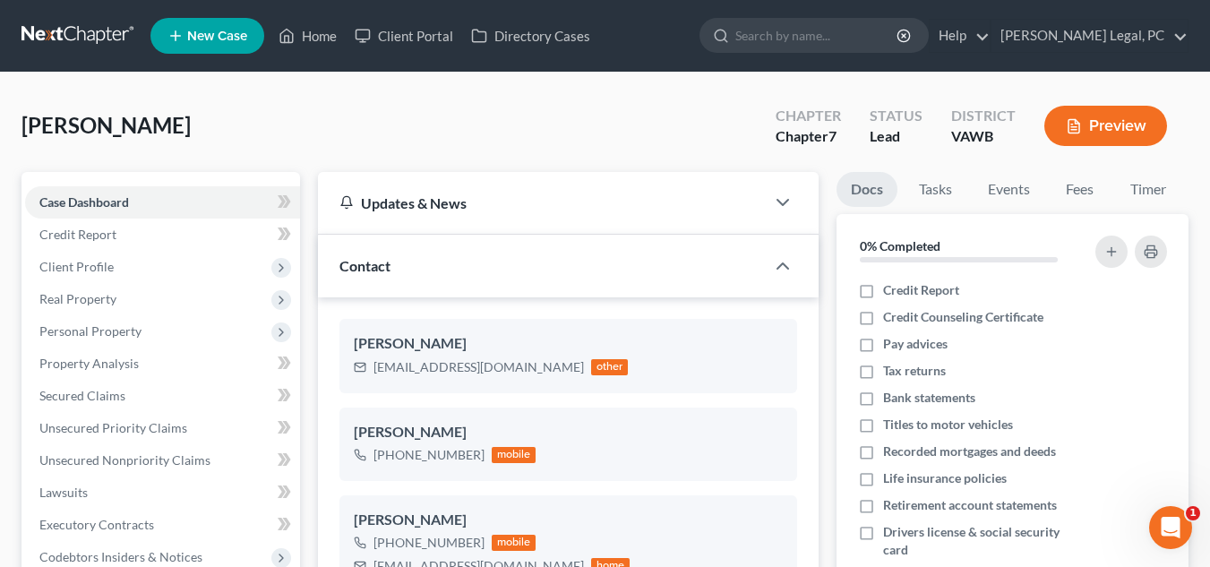
scroll to position [1274, 0]
click at [93, 49] on link at bounding box center [78, 36] width 115 height 32
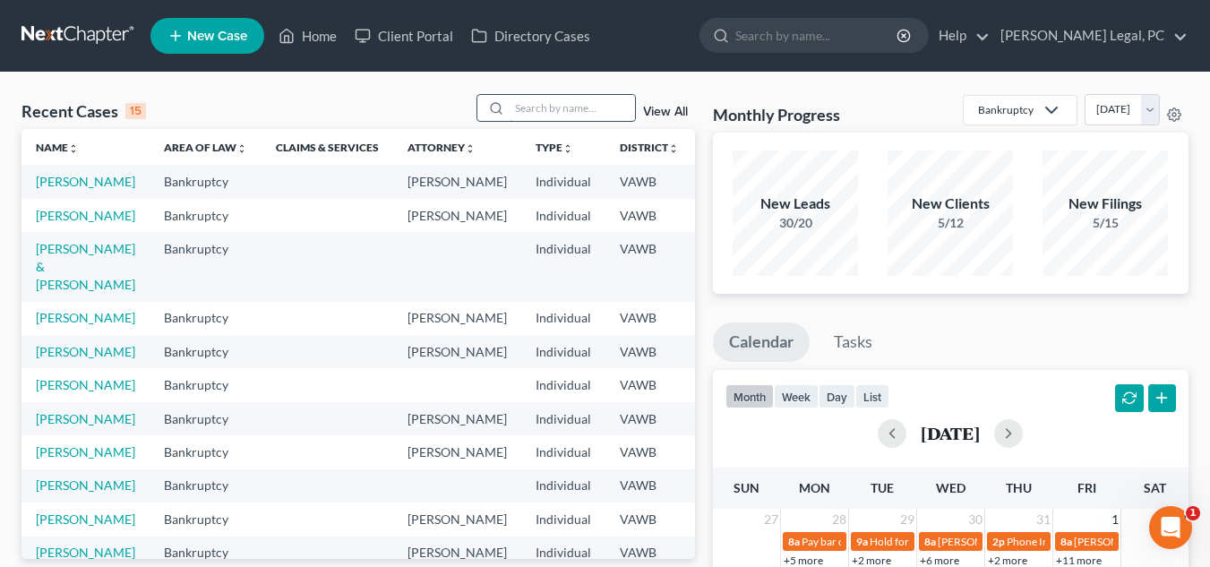
click at [551, 116] on input "search" at bounding box center [572, 108] width 125 height 26
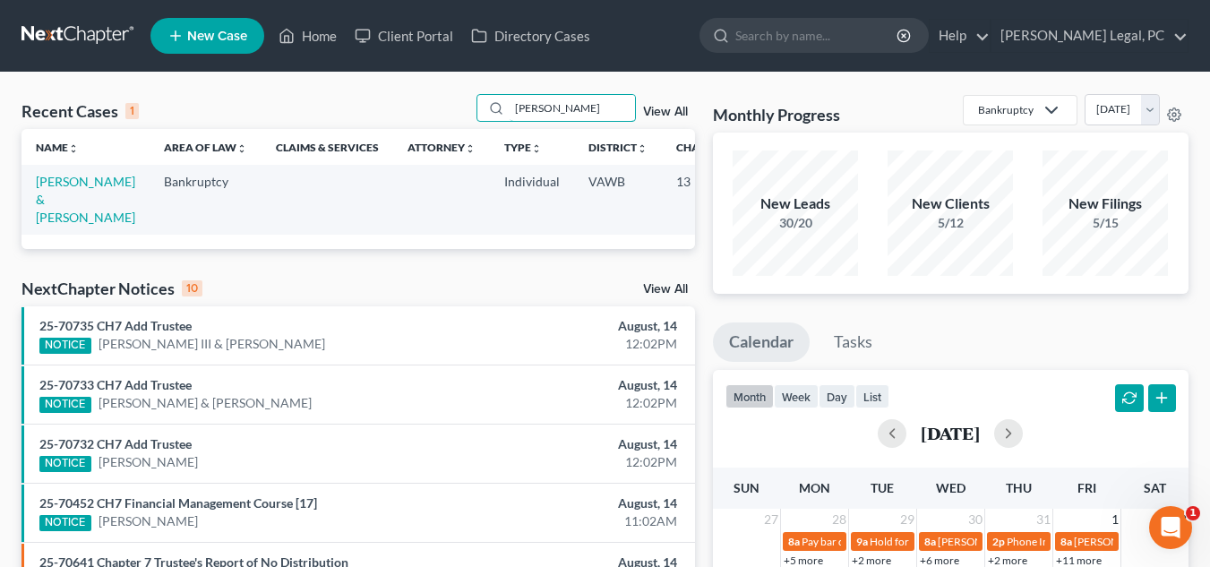
type input "barnes"
click at [49, 209] on td "Barnes, John & Polly" at bounding box center [85, 199] width 128 height 69
click at [46, 190] on td "Barnes, John & Polly" at bounding box center [85, 199] width 128 height 69
click at [48, 206] on link "Barnes, John & Polly" at bounding box center [85, 199] width 99 height 51
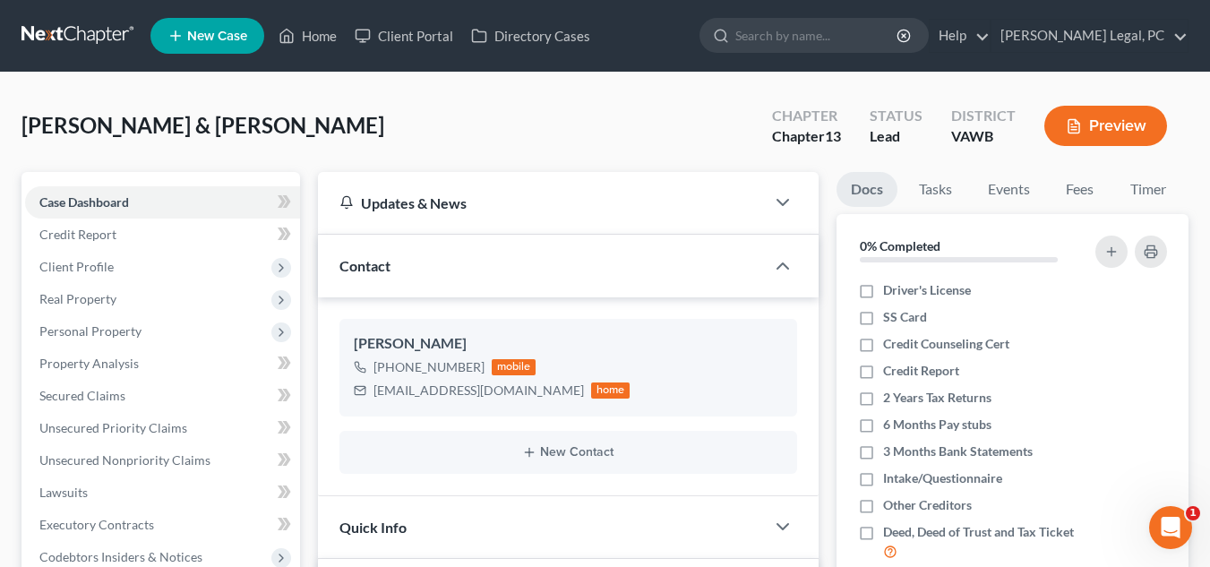
scroll to position [4, 0]
